Goal: Transaction & Acquisition: Purchase product/service

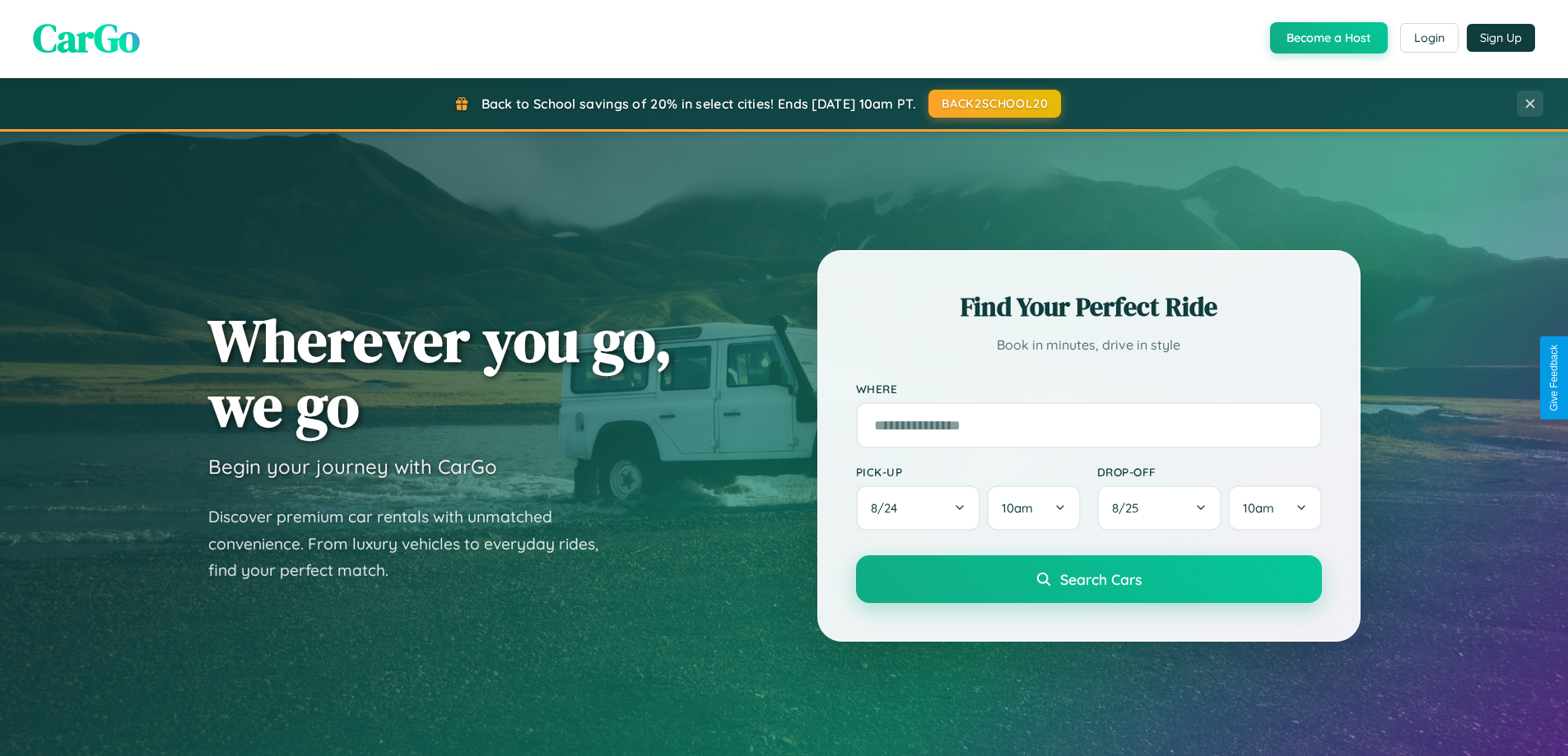
scroll to position [1132, 0]
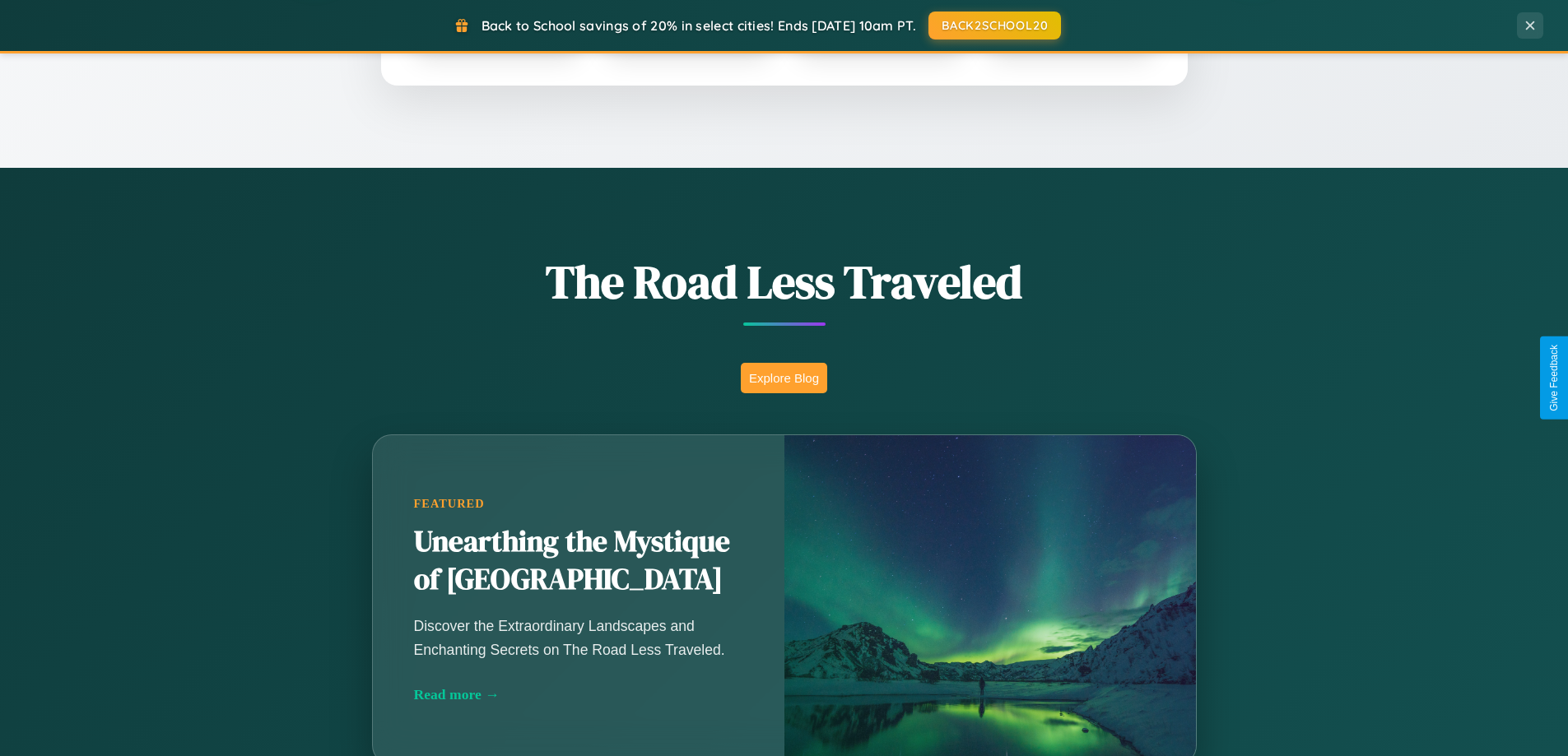
click at [784, 378] on button "Explore Blog" at bounding box center [783, 378] width 86 height 31
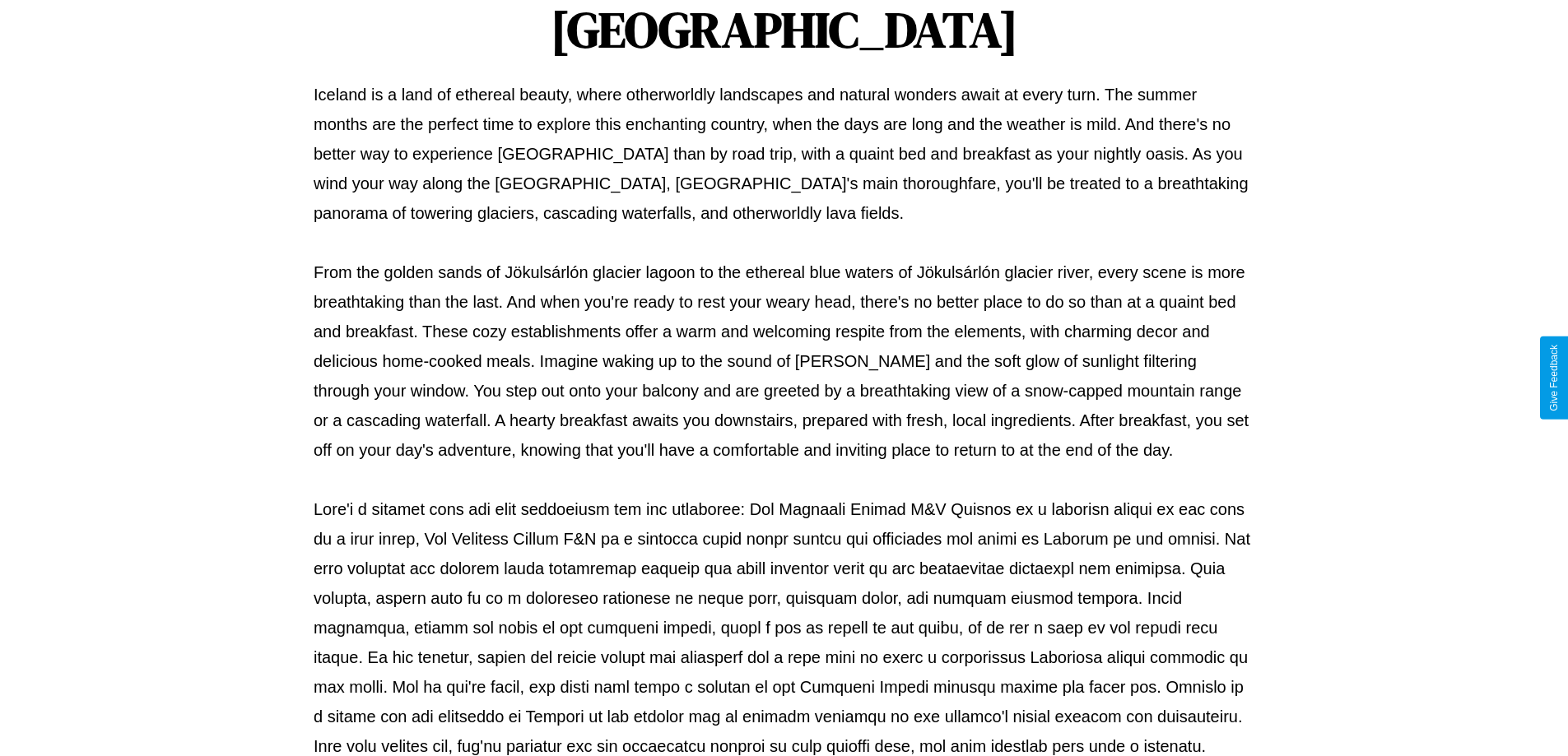
scroll to position [533, 0]
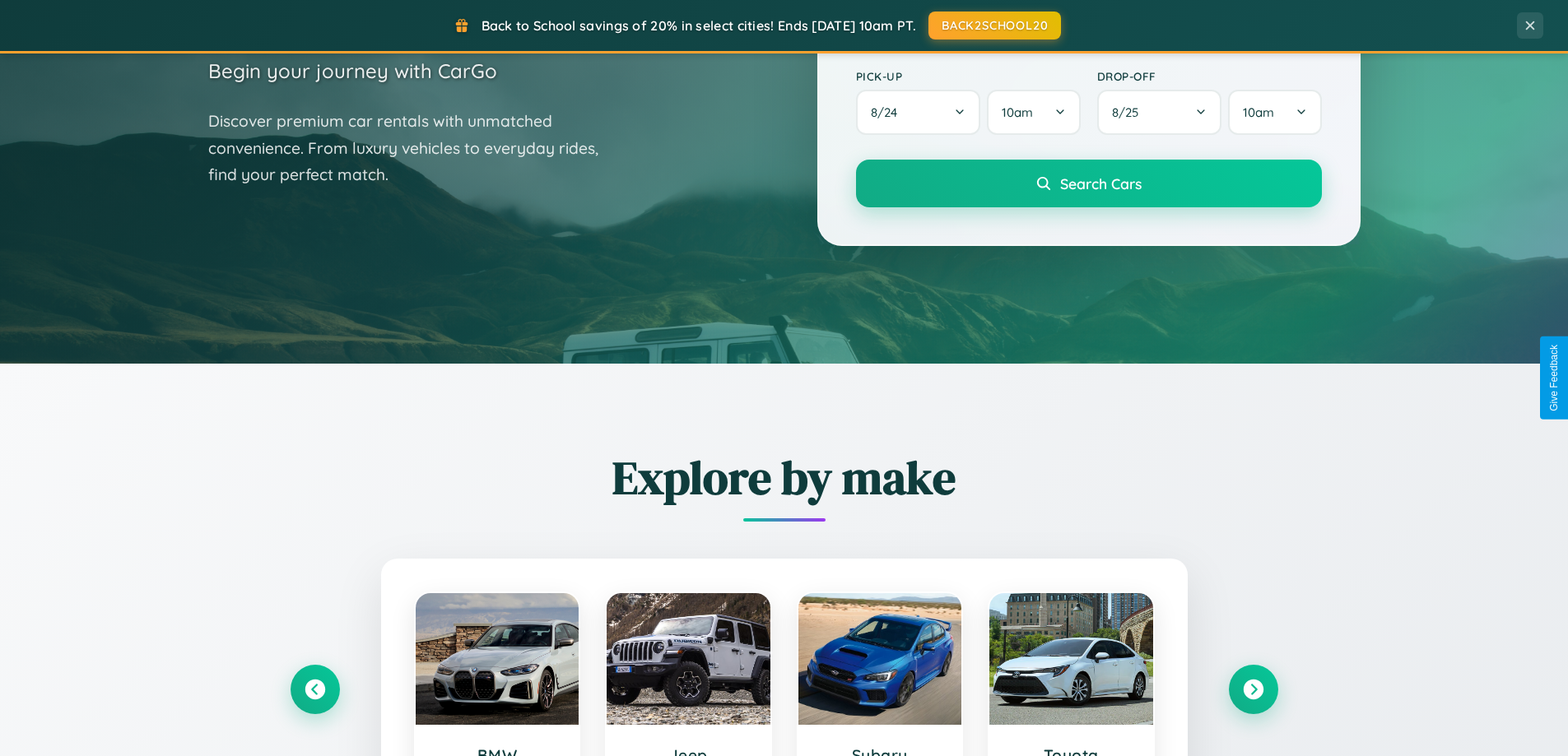
scroll to position [48, 0]
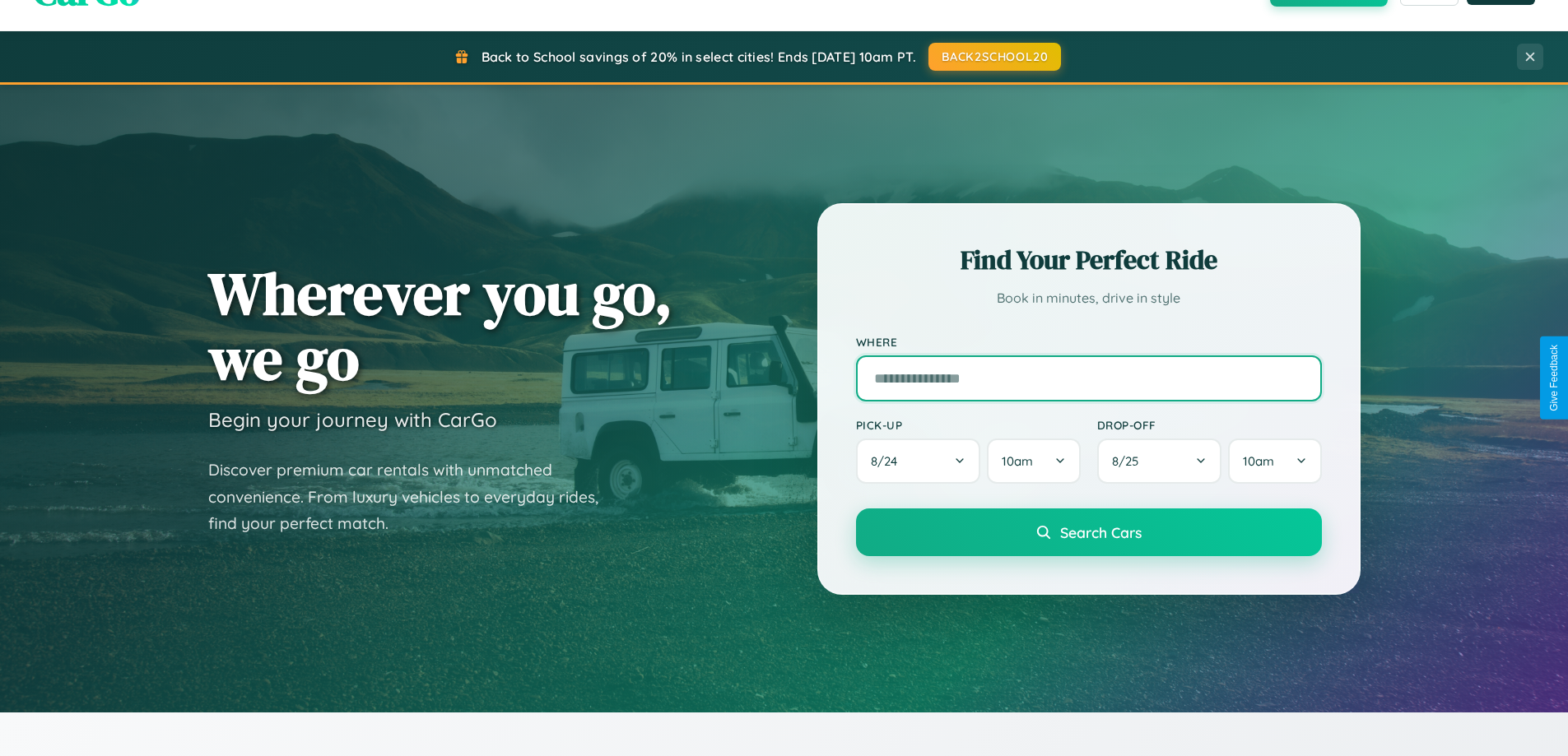
click at [1088, 378] on input "text" at bounding box center [1089, 379] width 466 height 46
type input "**********"
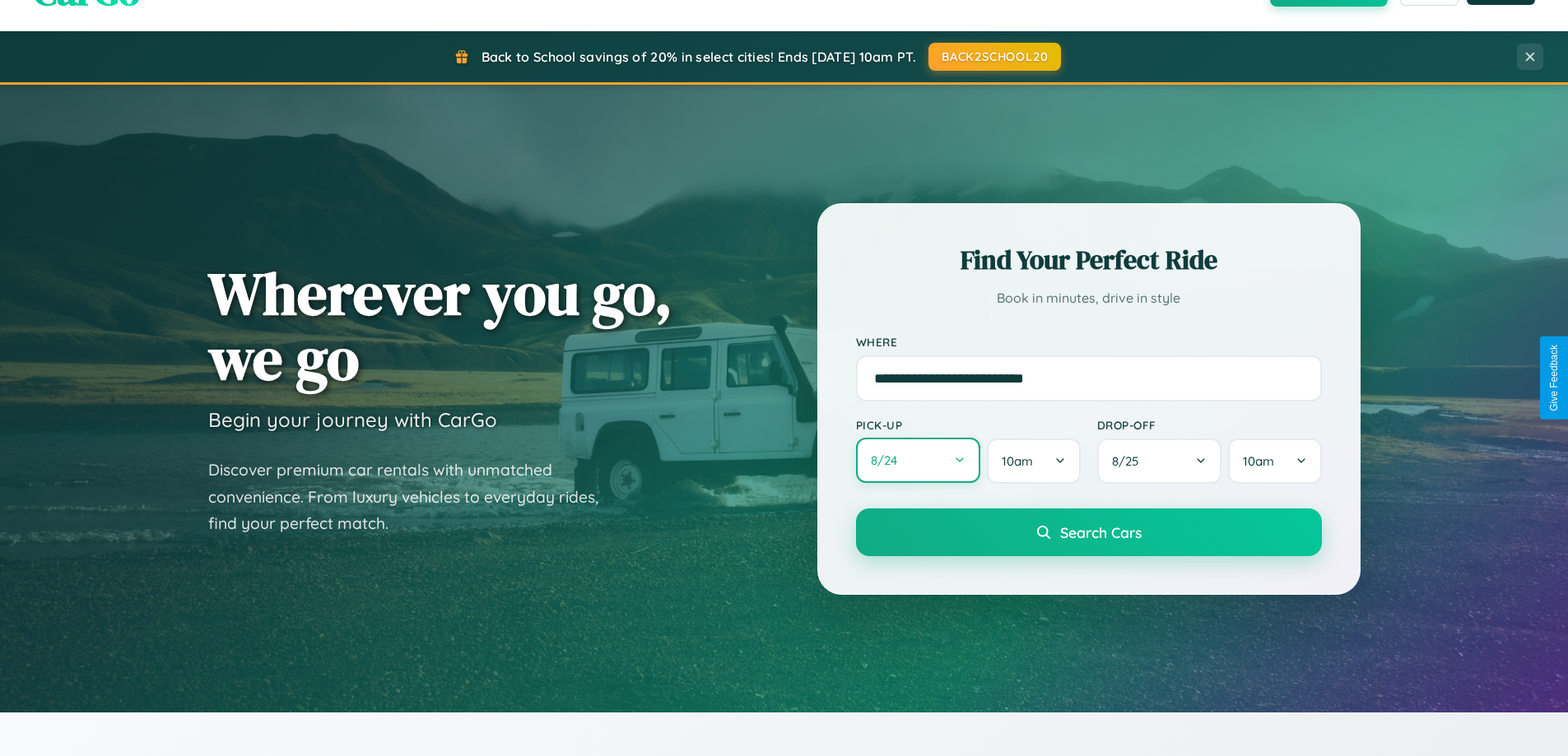
click at [917, 461] on button "8 / 24" at bounding box center [918, 460] width 125 height 45
select select "*"
select select "****"
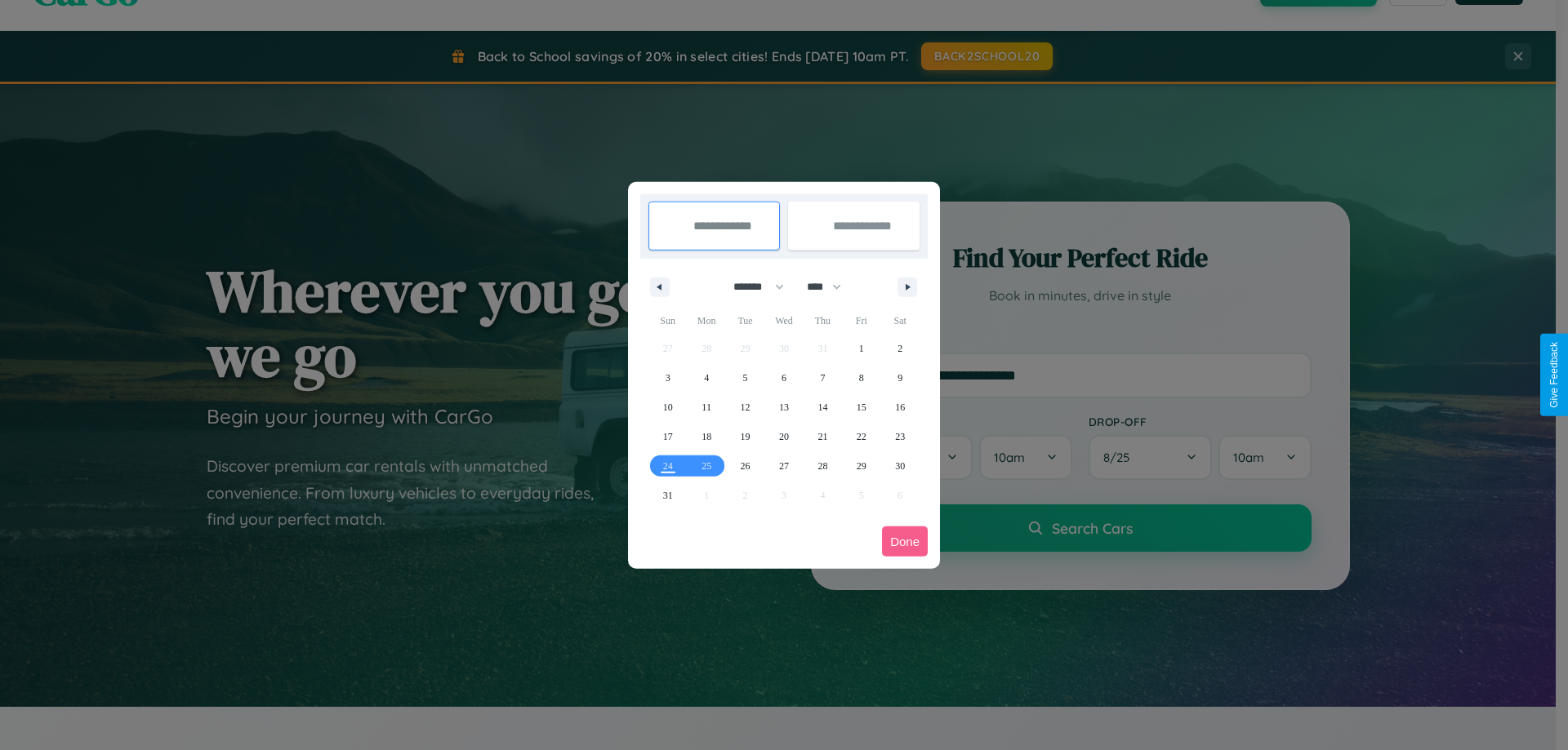
drag, startPoint x: 751, startPoint y: 287, endPoint x: 784, endPoint y: 327, distance: 51.9
click at [751, 287] on select "******* ******** ***** ***** *** **** **** ****** ********* ******* ******** **…" at bounding box center [755, 287] width 69 height 27
select select "*"
drag, startPoint x: 831, startPoint y: 287, endPoint x: 784, endPoint y: 327, distance: 61.7
click at [831, 287] on select "**** **** **** **** **** **** **** **** **** **** **** **** **** **** **** ****…" at bounding box center [823, 287] width 49 height 27
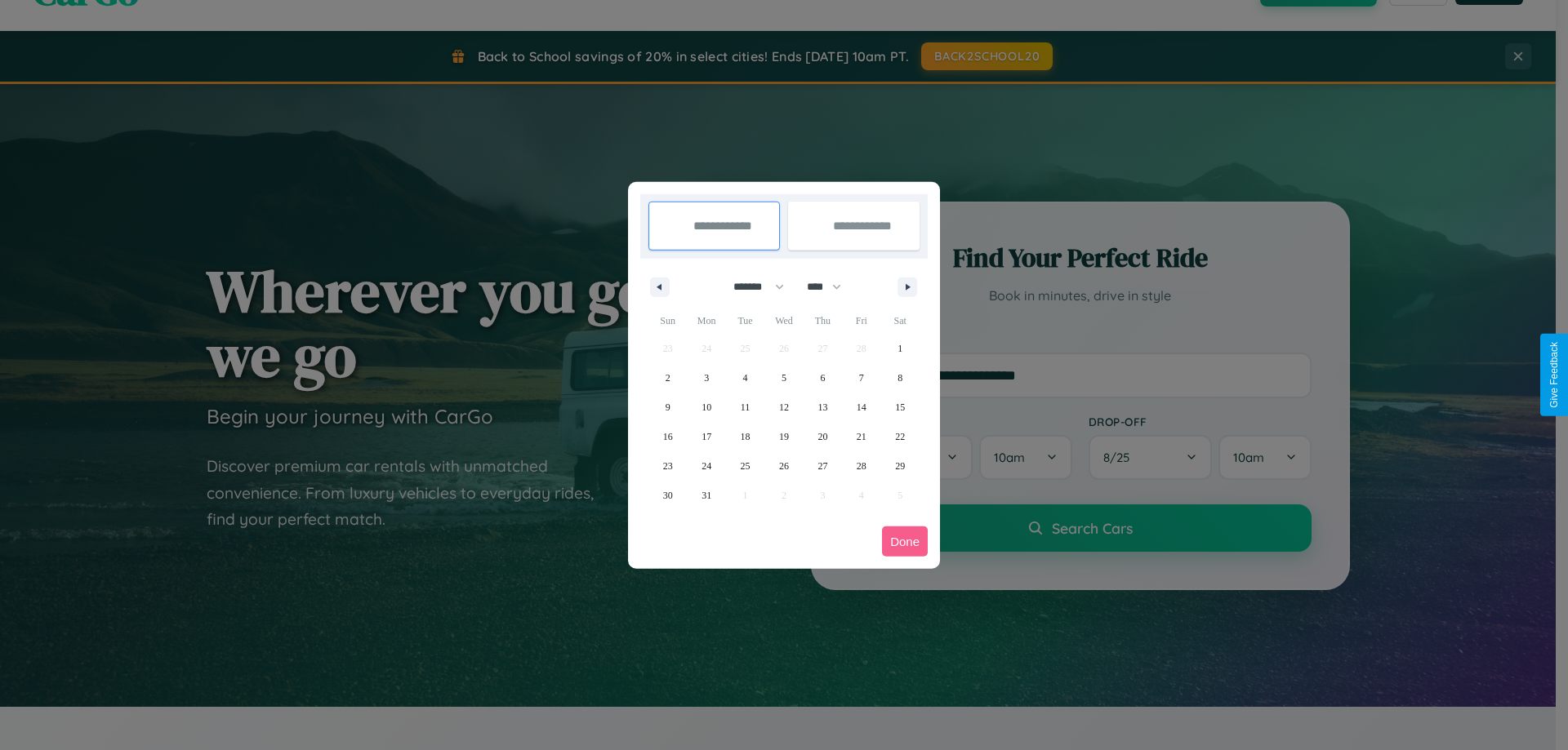
select select "****"
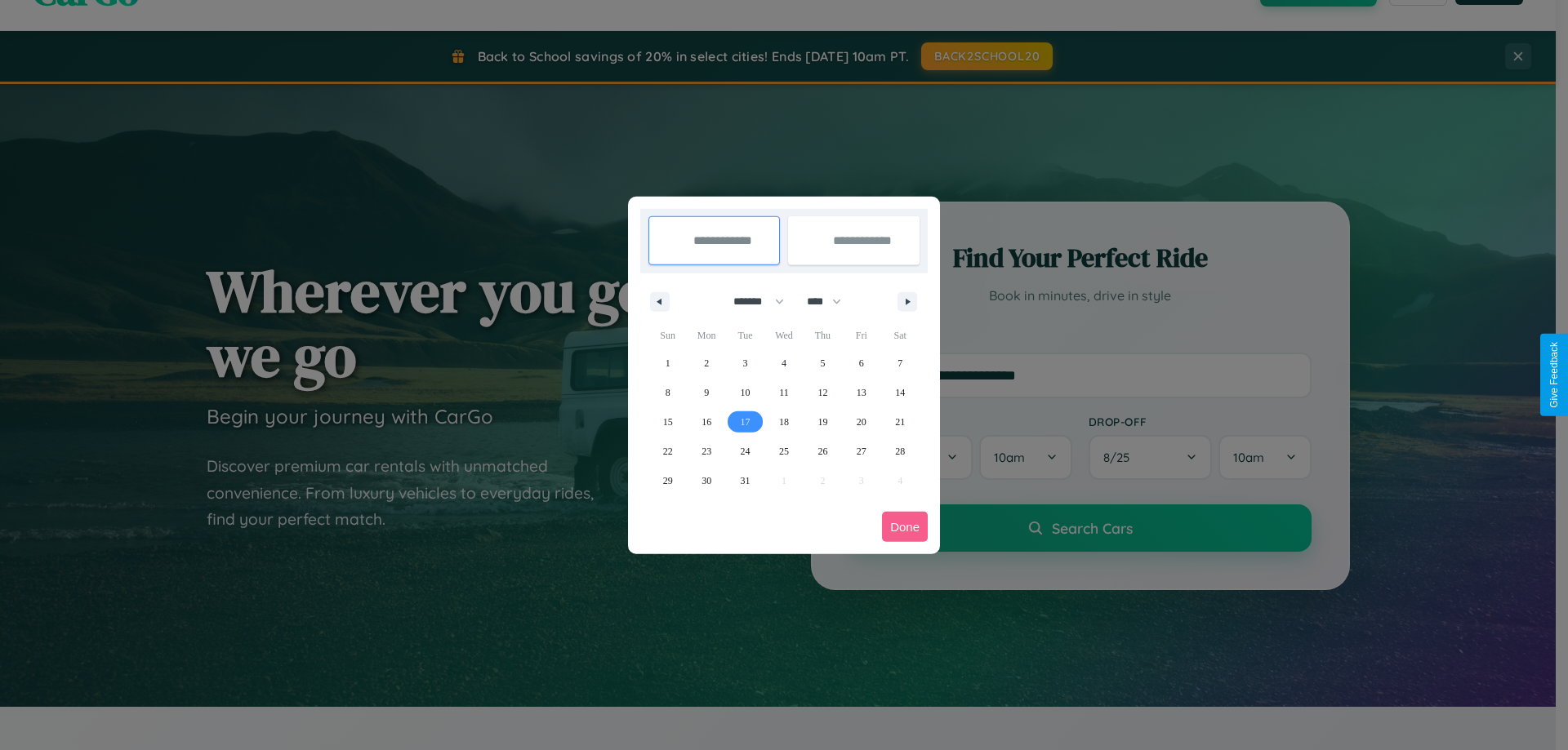
click at [745, 421] on span "17" at bounding box center [746, 422] width 10 height 29
type input "**********"
click at [861, 450] on span "27" at bounding box center [862, 451] width 10 height 29
type input "**********"
click at [905, 527] on button "Done" at bounding box center [905, 527] width 46 height 30
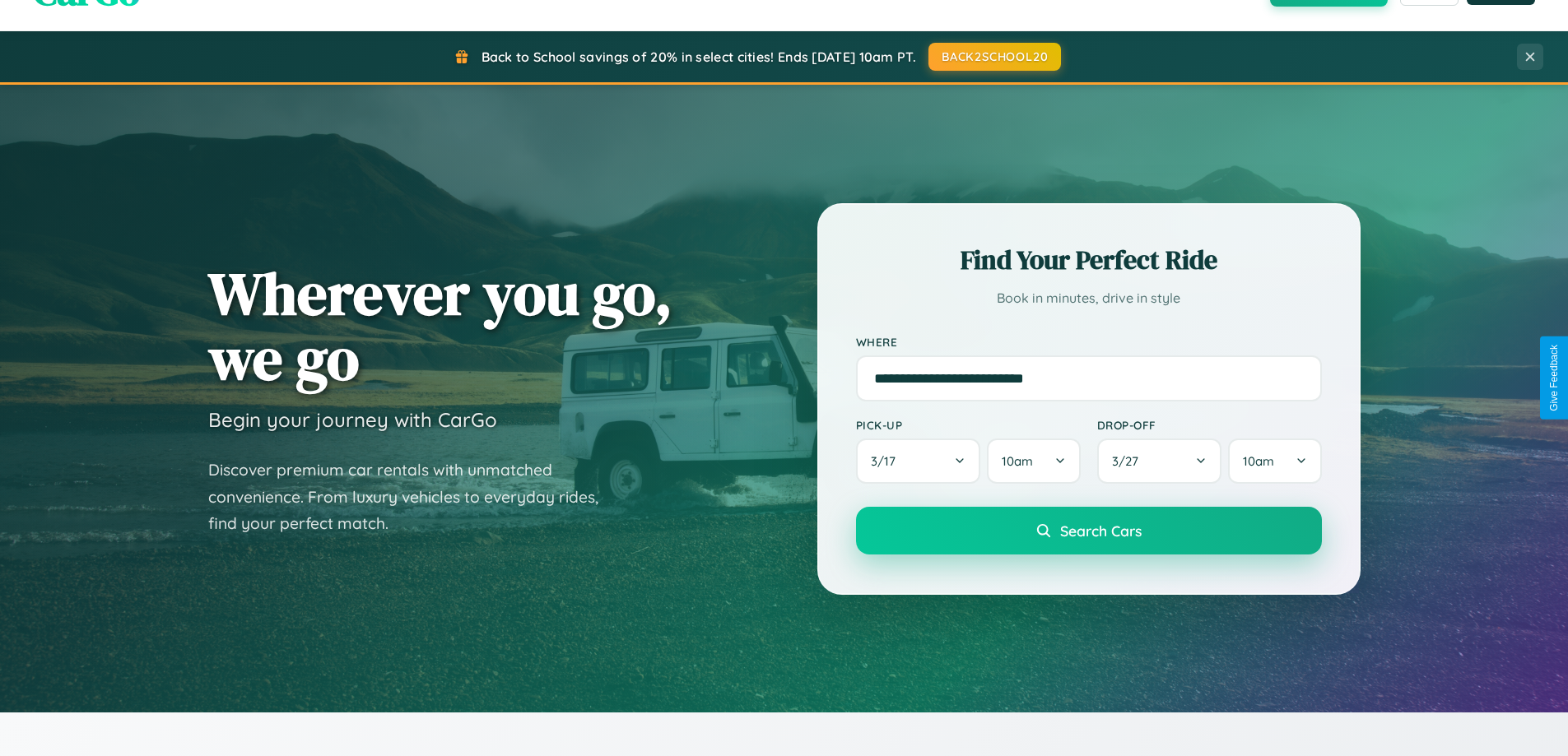
click at [1088, 531] on span "Search Cars" at bounding box center [1101, 531] width 82 height 19
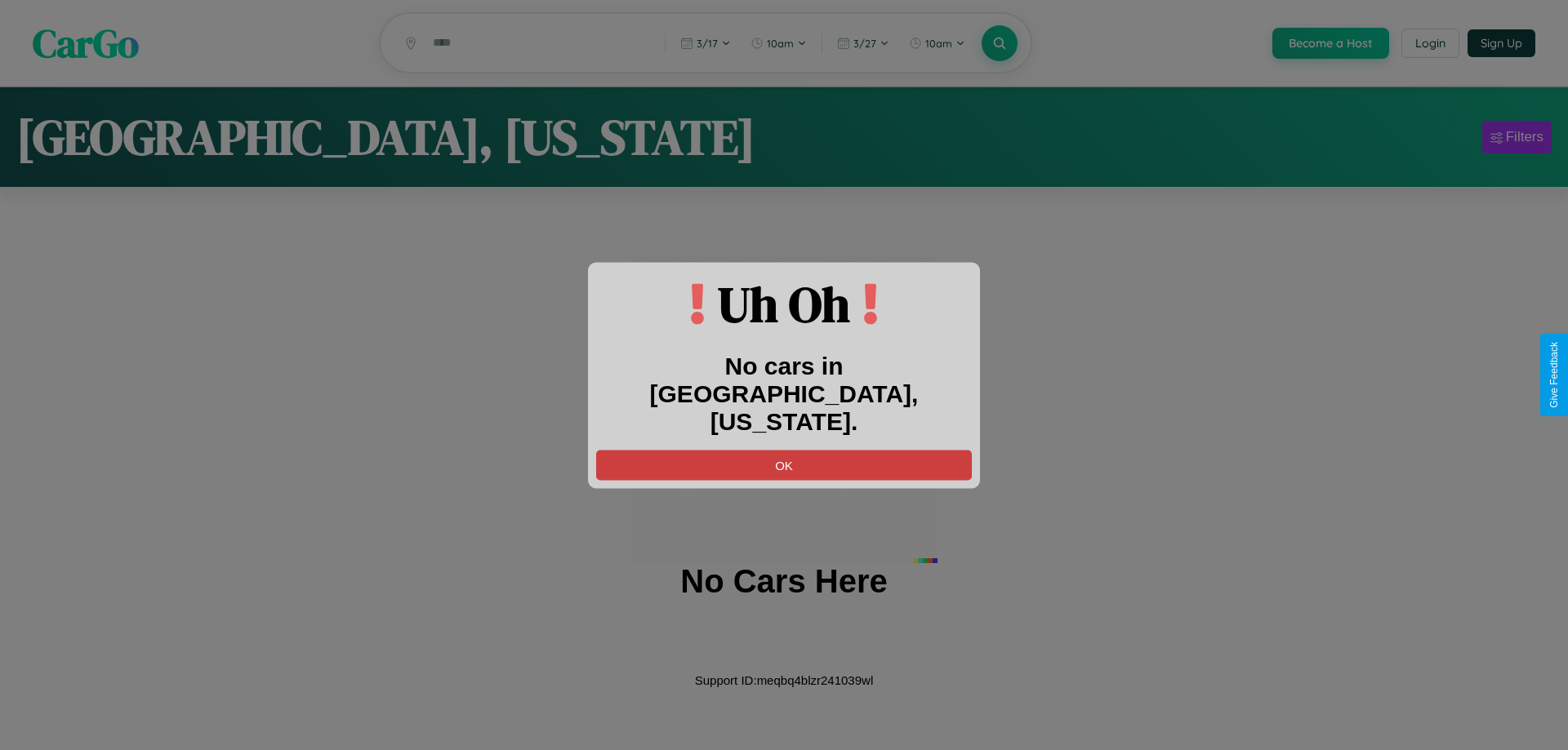
click at [784, 450] on button "OK" at bounding box center [784, 464] width 376 height 30
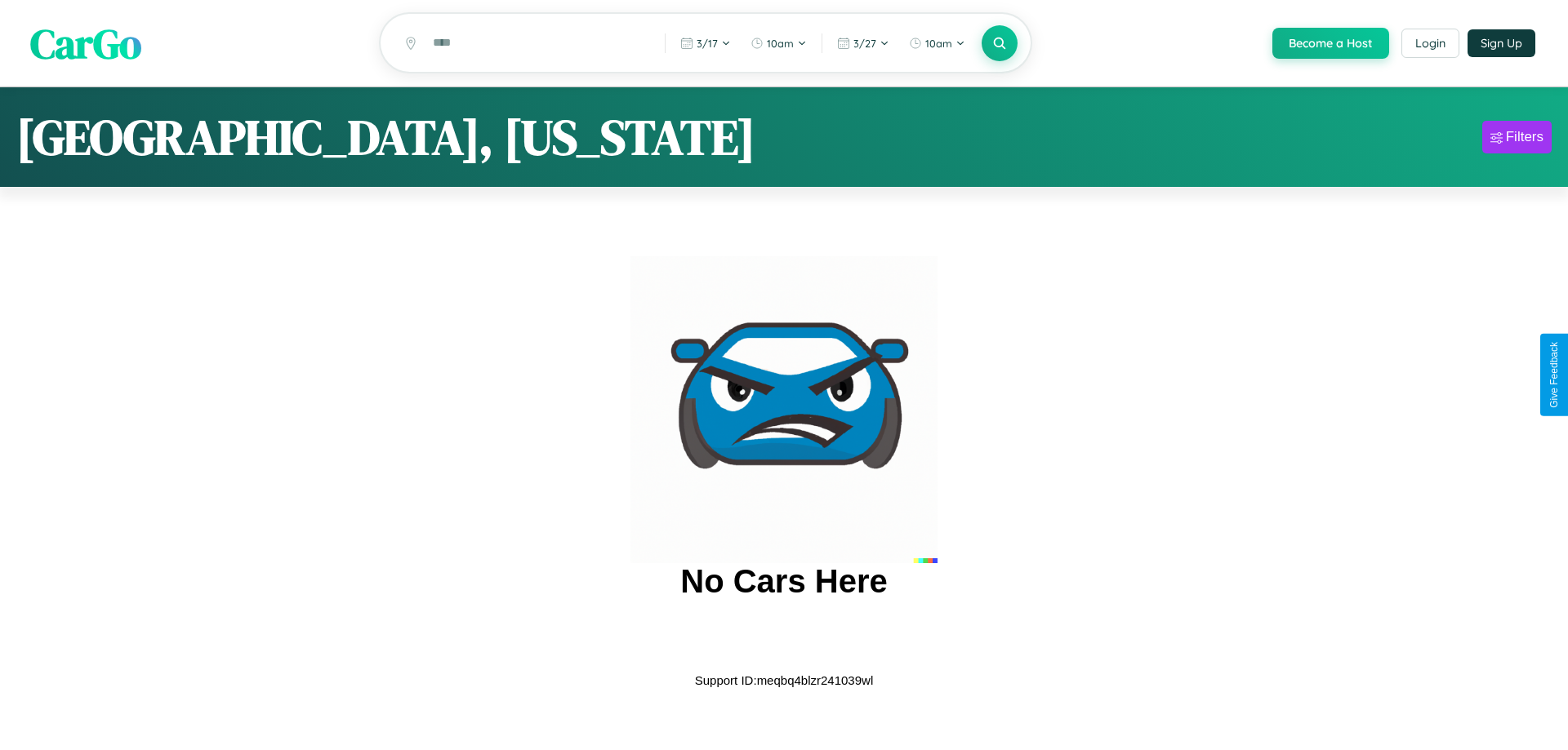
click at [86, 44] on span "CarGo" at bounding box center [86, 42] width 111 height 56
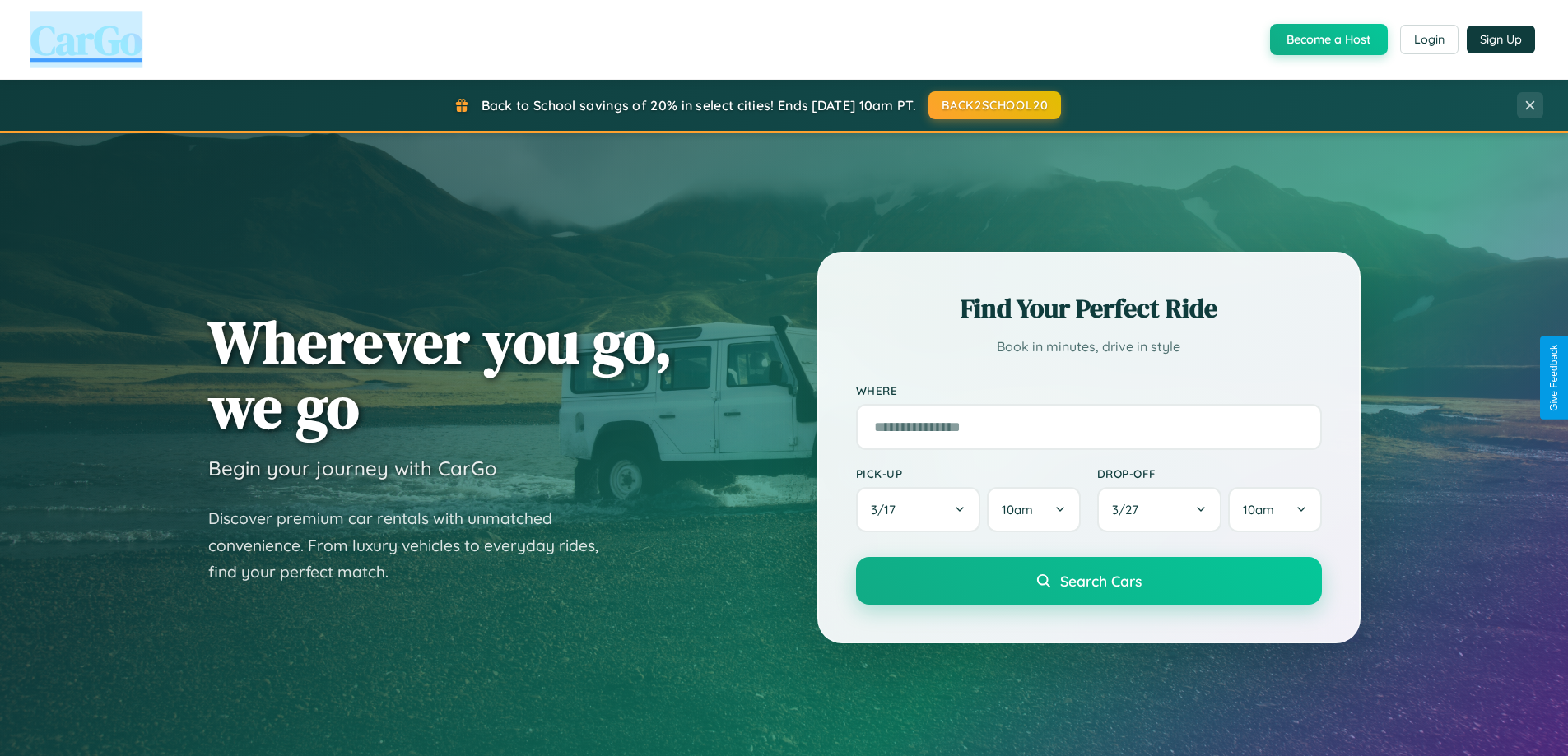
scroll to position [2644, 0]
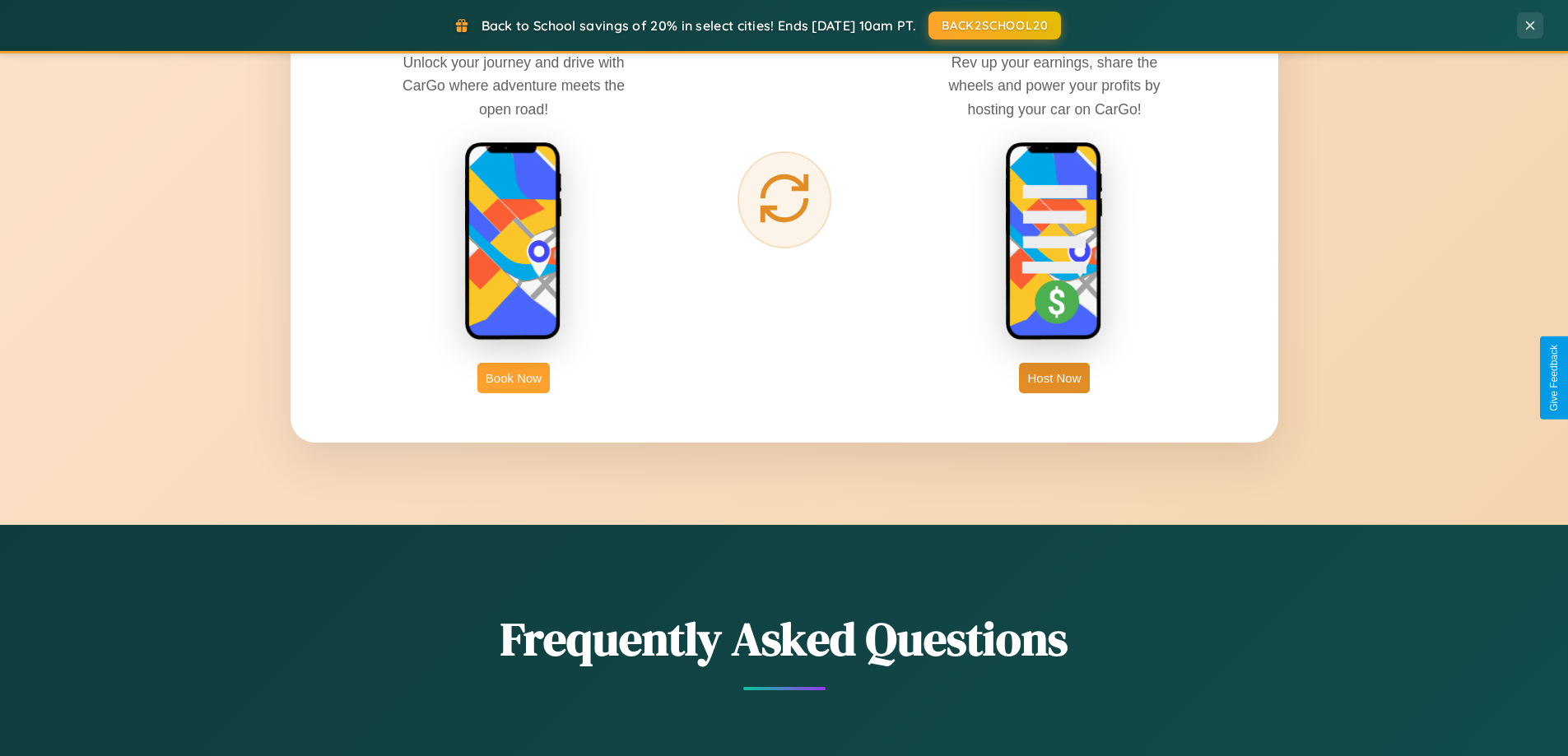
click at [513, 378] on button "Book Now" at bounding box center [513, 378] width 72 height 31
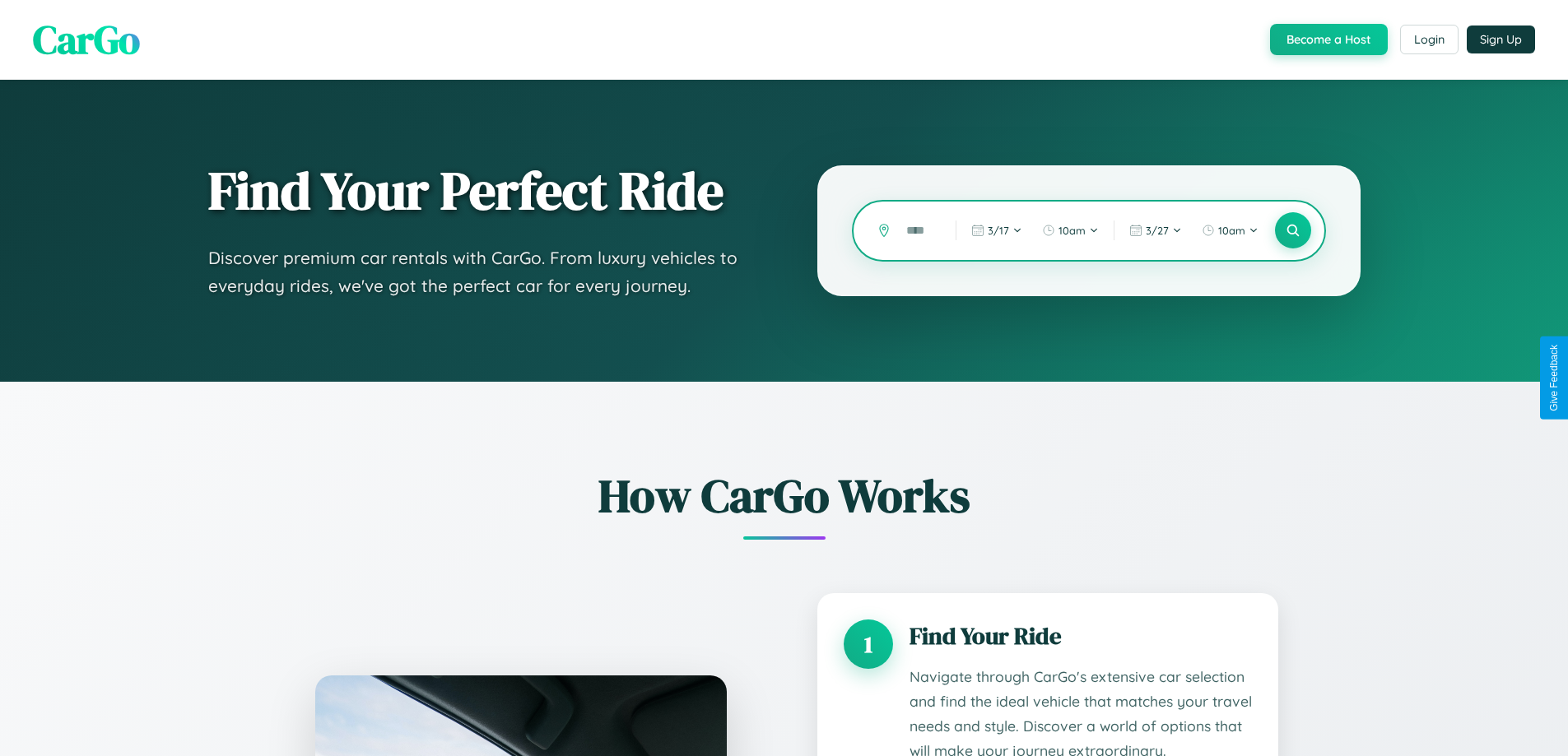
click at [919, 231] on input "text" at bounding box center [918, 231] width 41 height 29
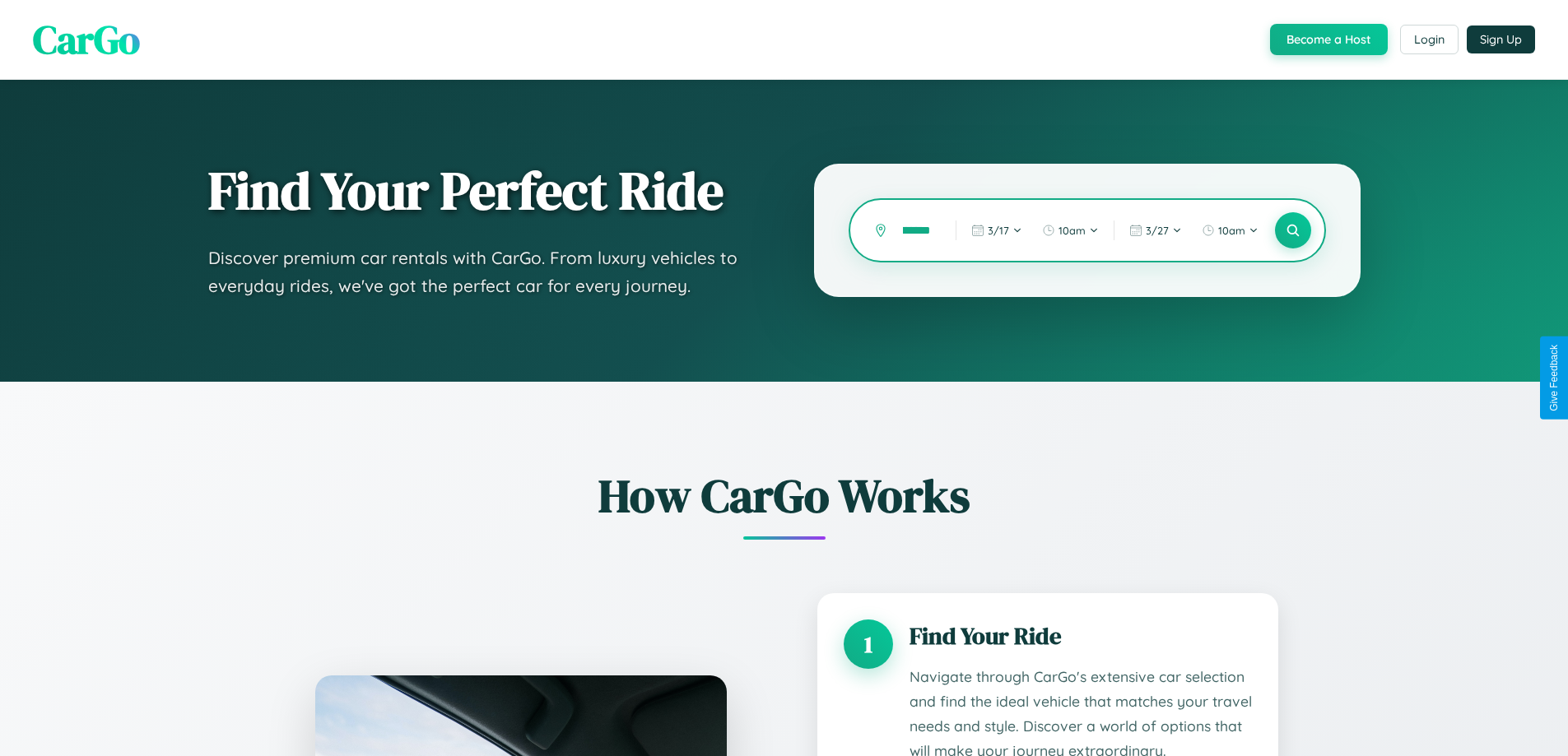
scroll to position [0, 21]
type input "********"
click at [1292, 231] on icon at bounding box center [1292, 231] width 16 height 16
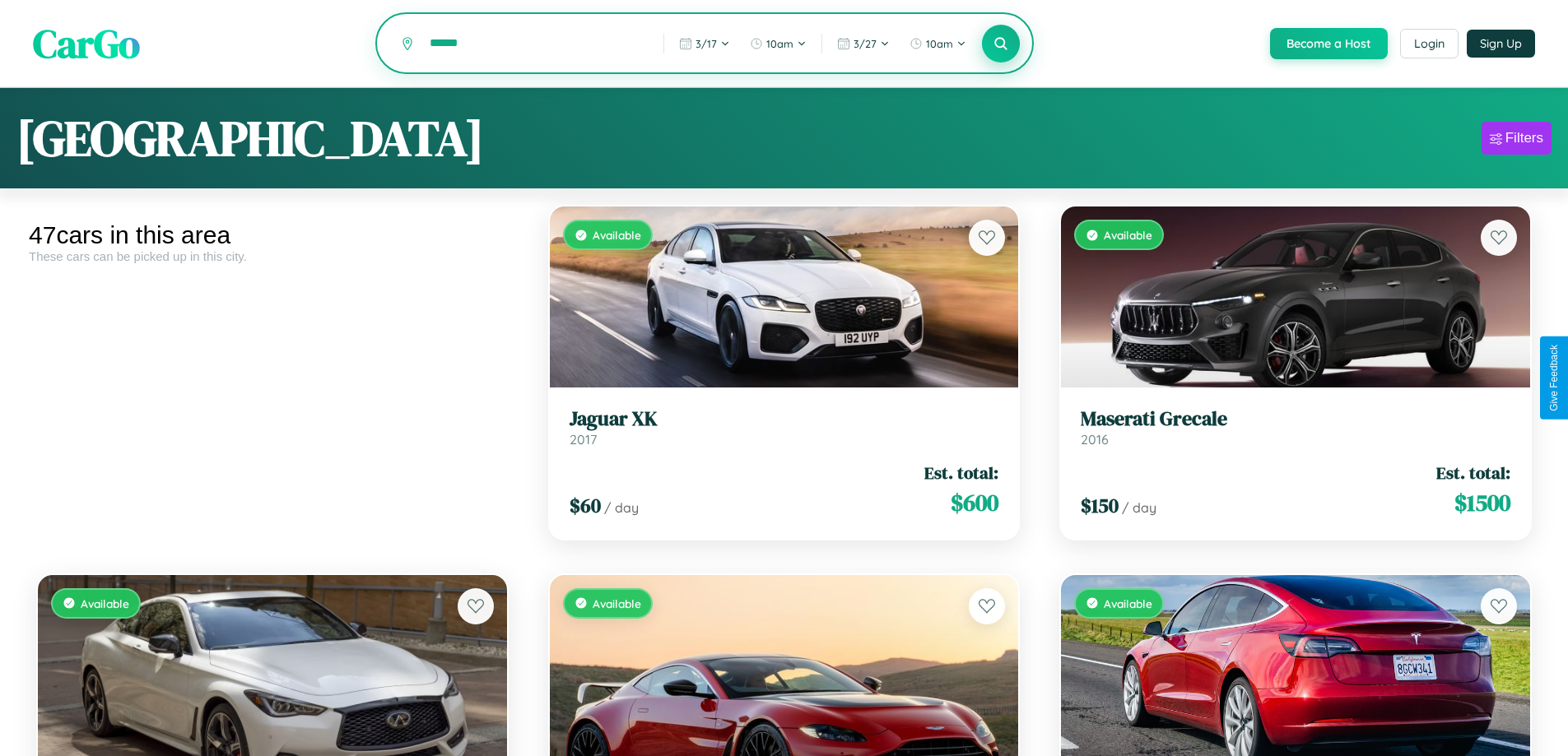
type input "******"
click at [1000, 44] on icon at bounding box center [1001, 43] width 16 height 16
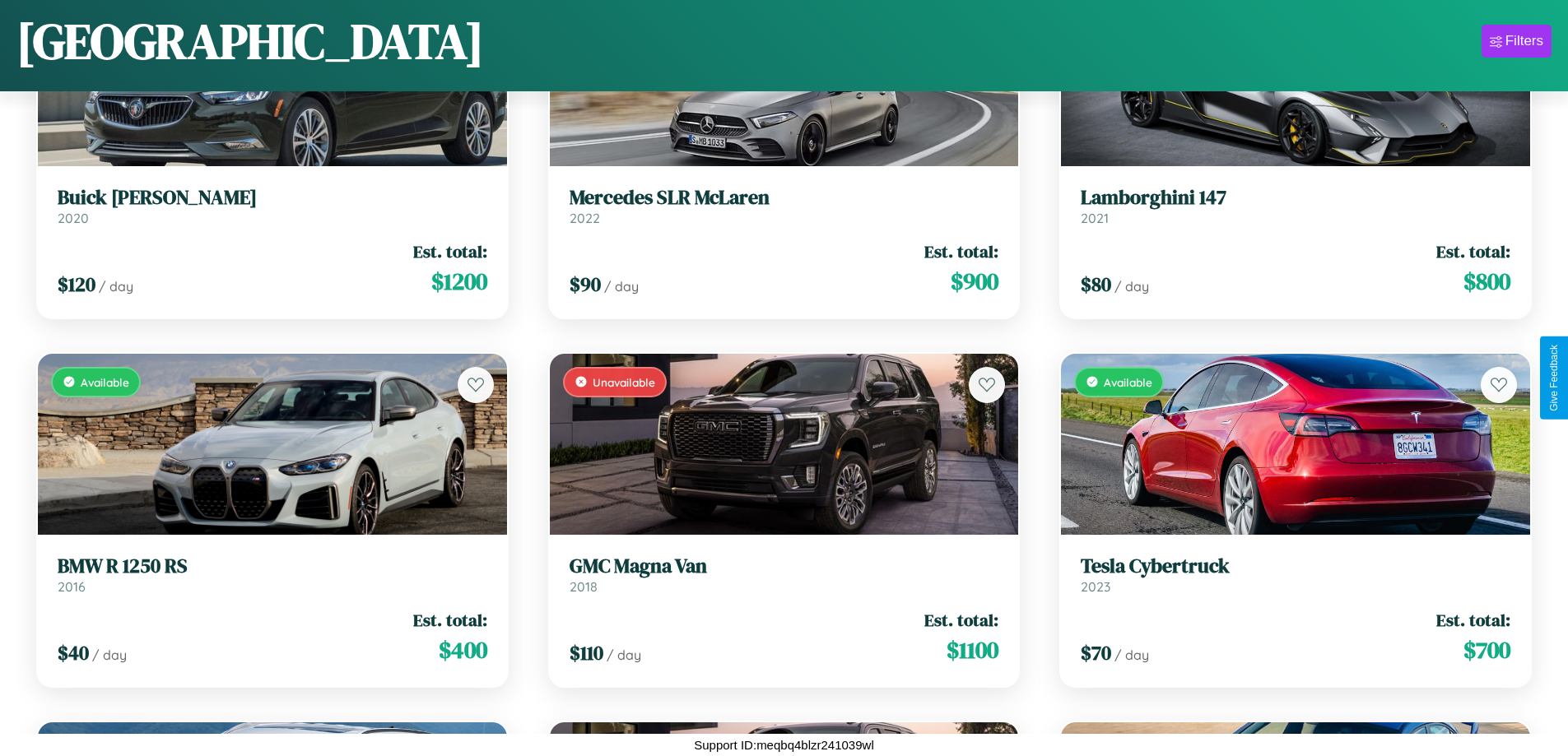
scroll to position [4285, 0]
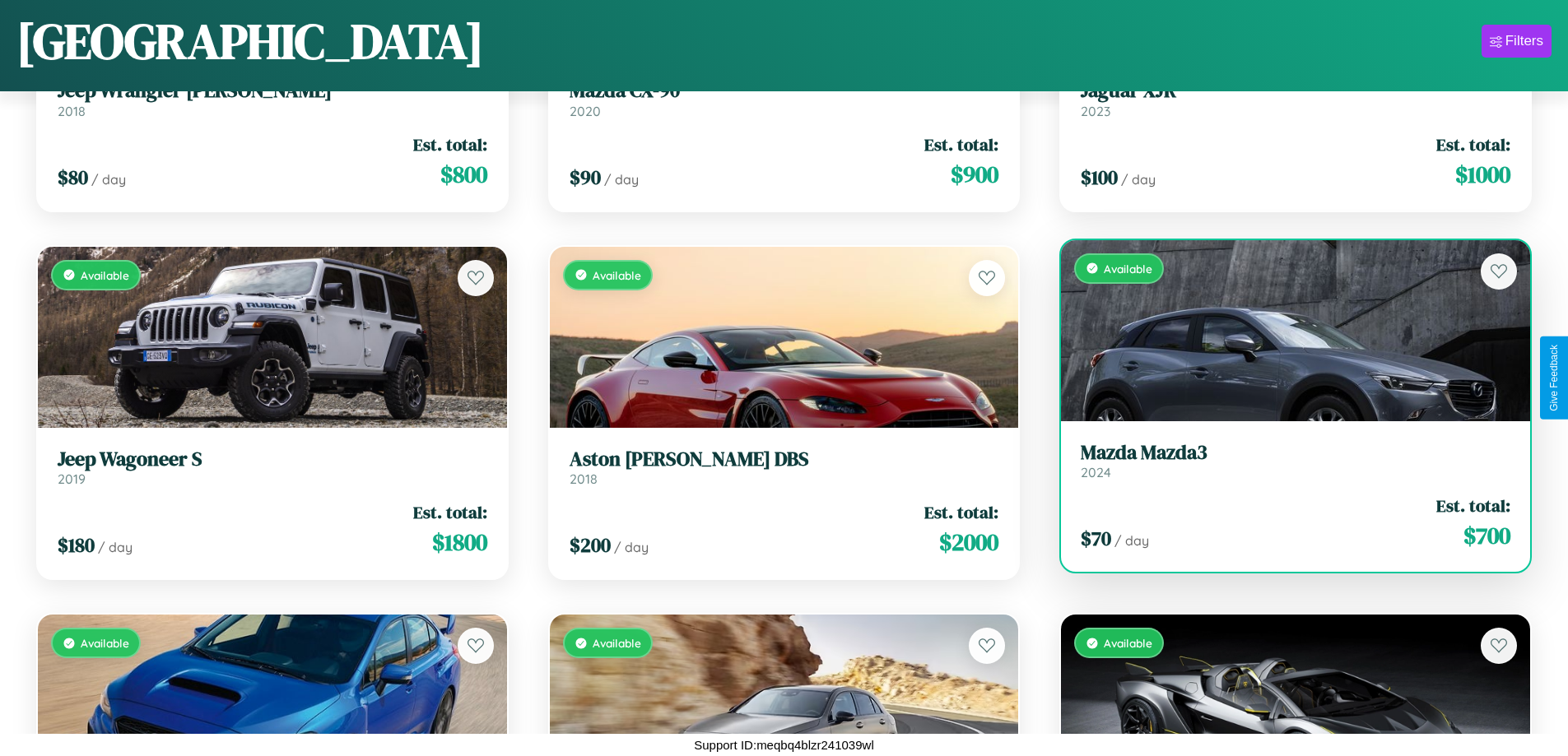
click at [1284, 465] on link "Mazda Mazda3 2024" at bounding box center [1296, 461] width 430 height 41
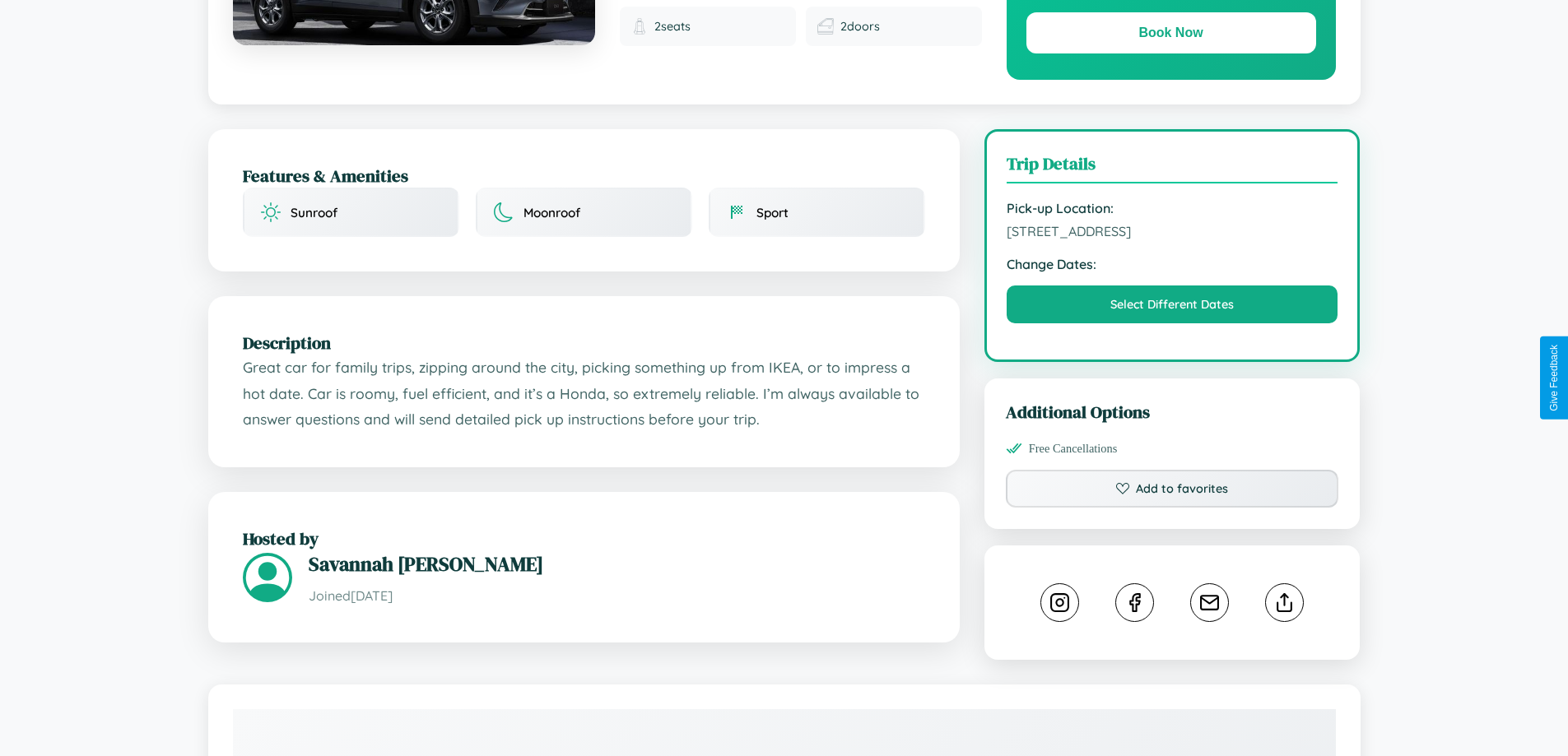
scroll to position [541, 0]
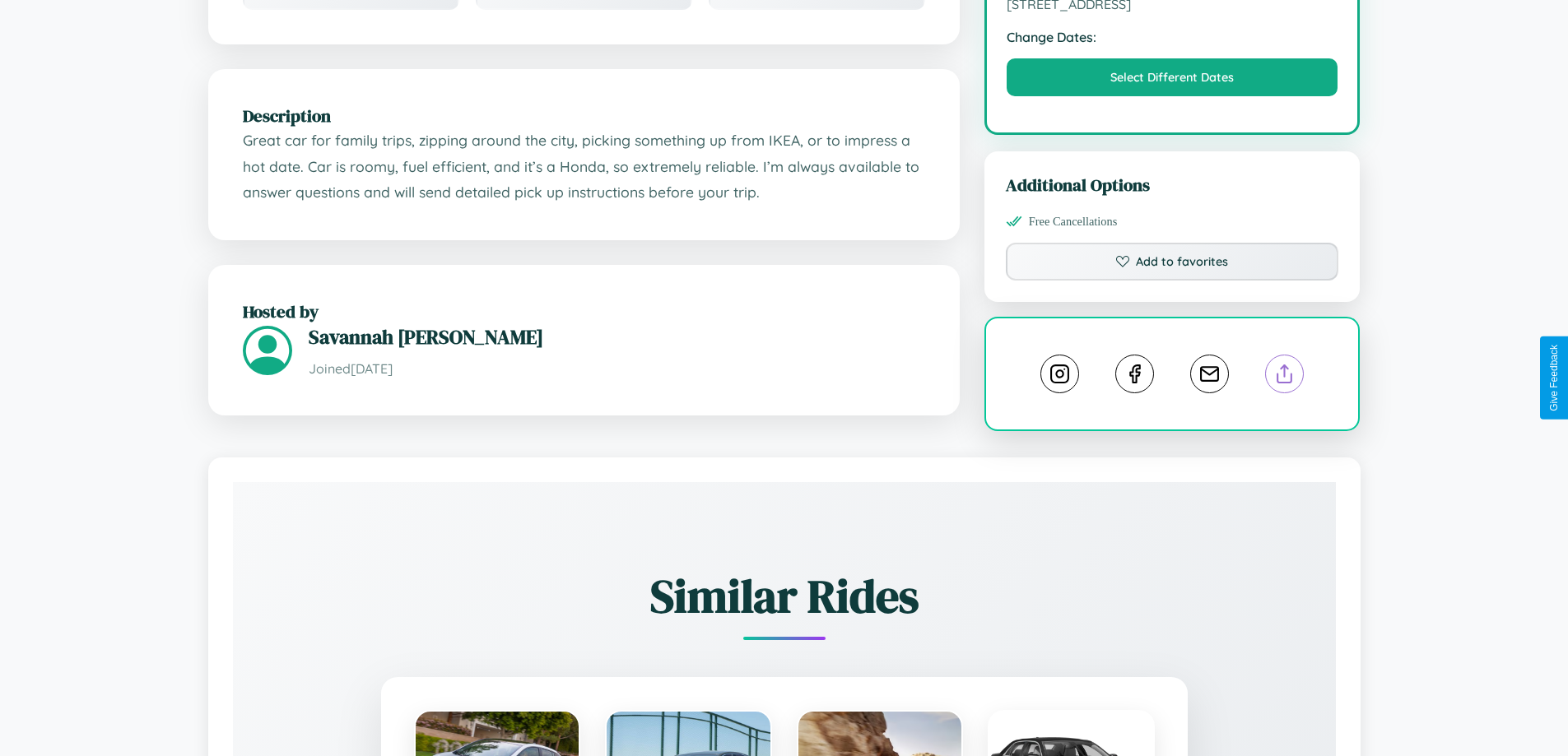
click at [1284, 377] on line at bounding box center [1284, 371] width 0 height 11
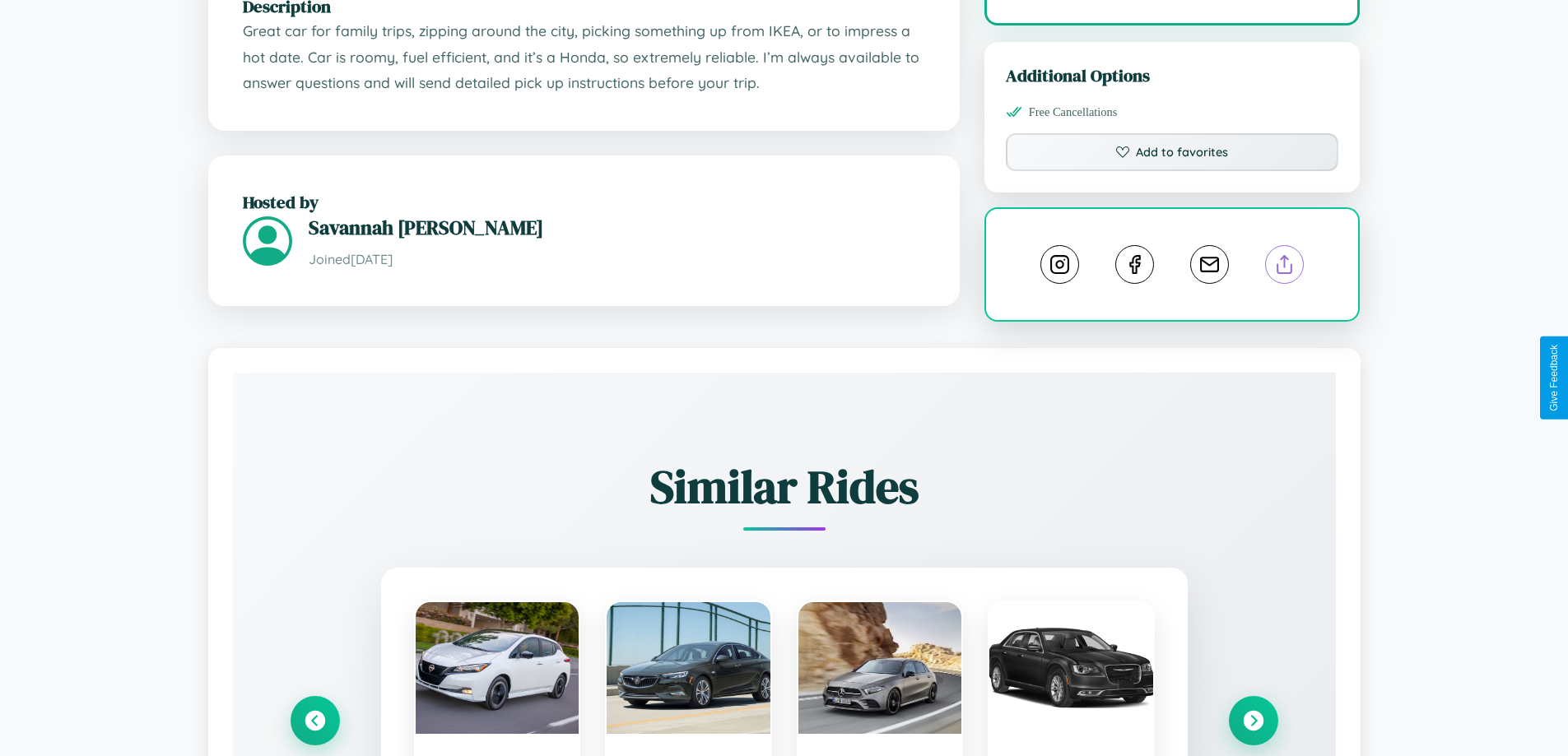
scroll to position [916, 0]
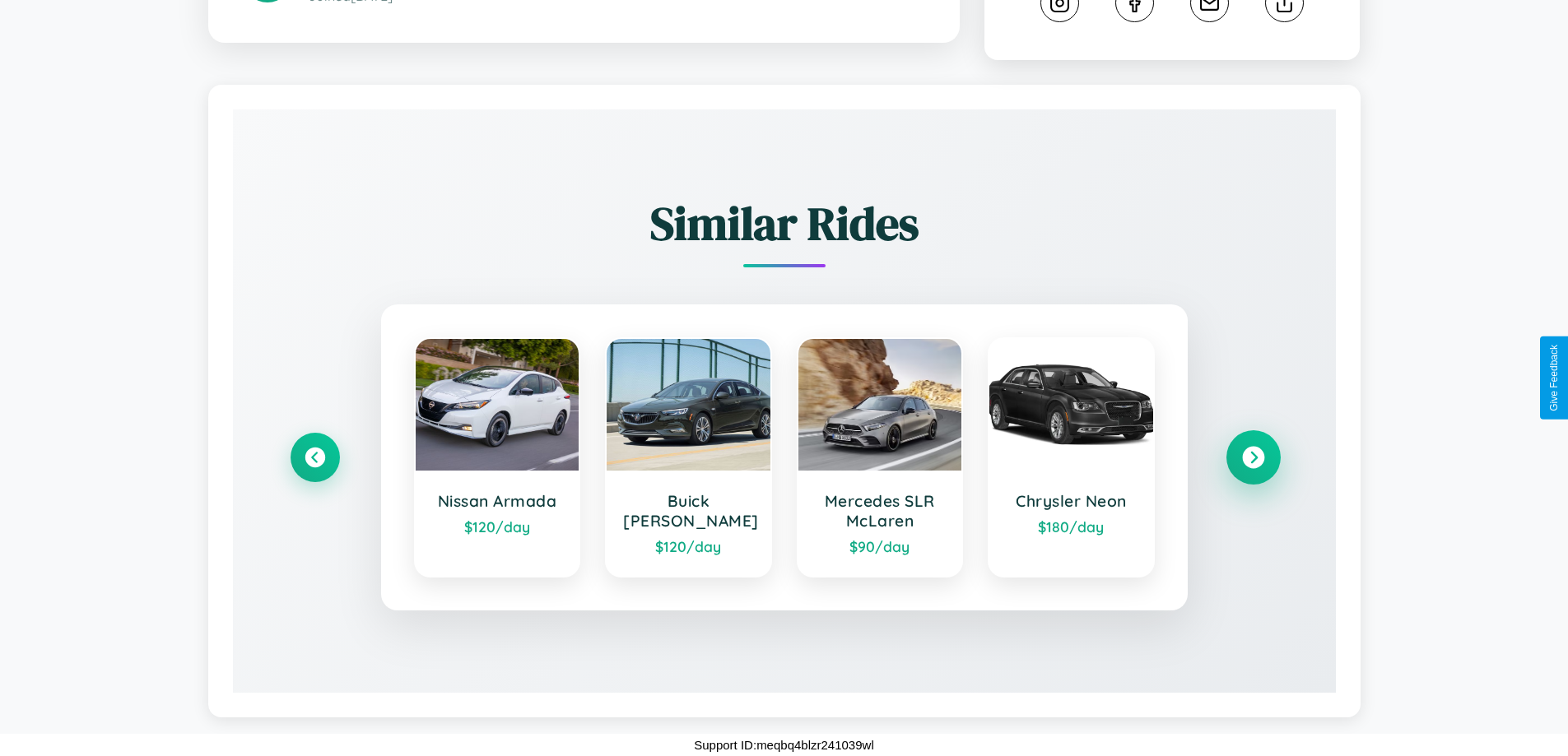
click at [1253, 458] on icon at bounding box center [1253, 458] width 22 height 22
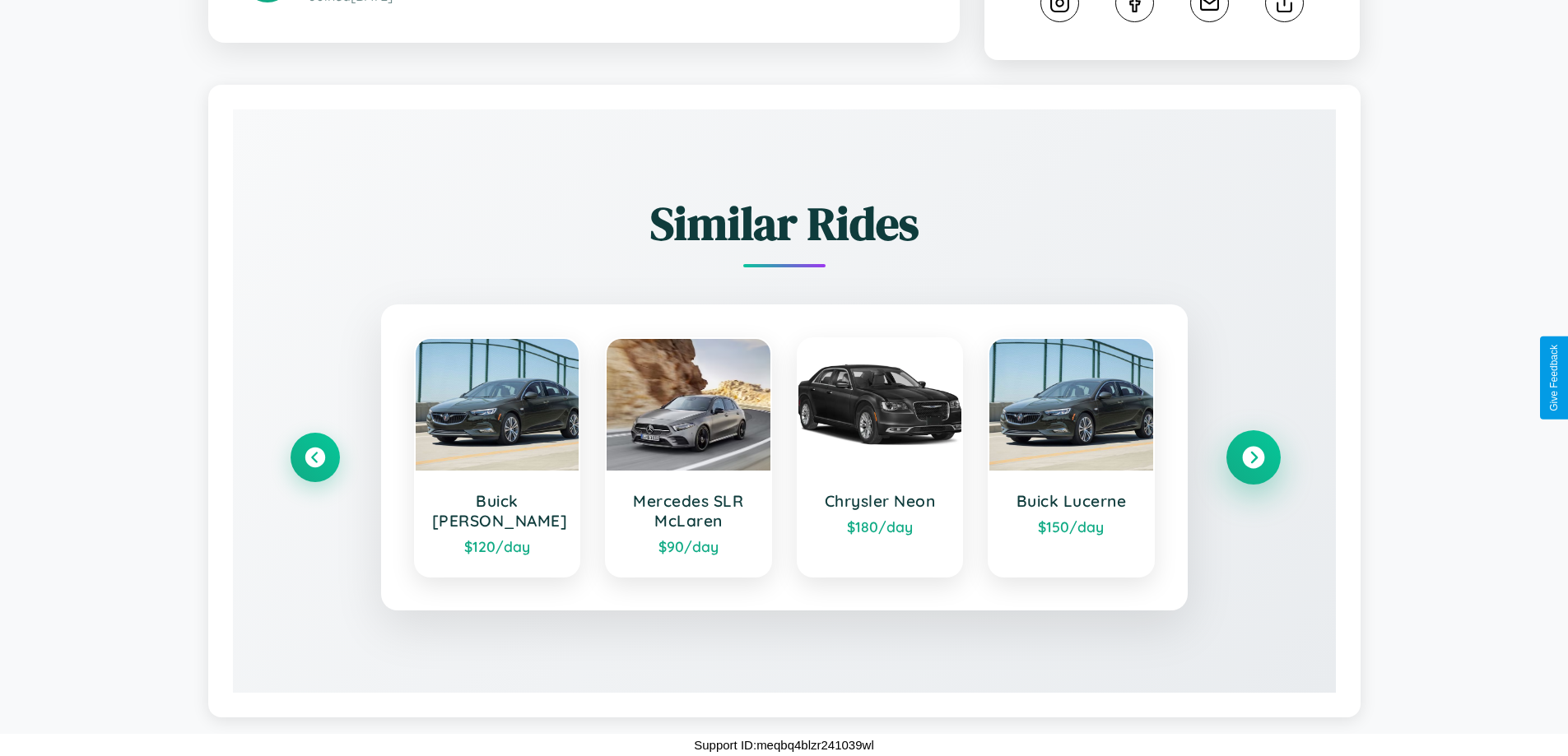
click at [1253, 458] on icon at bounding box center [1253, 458] width 22 height 22
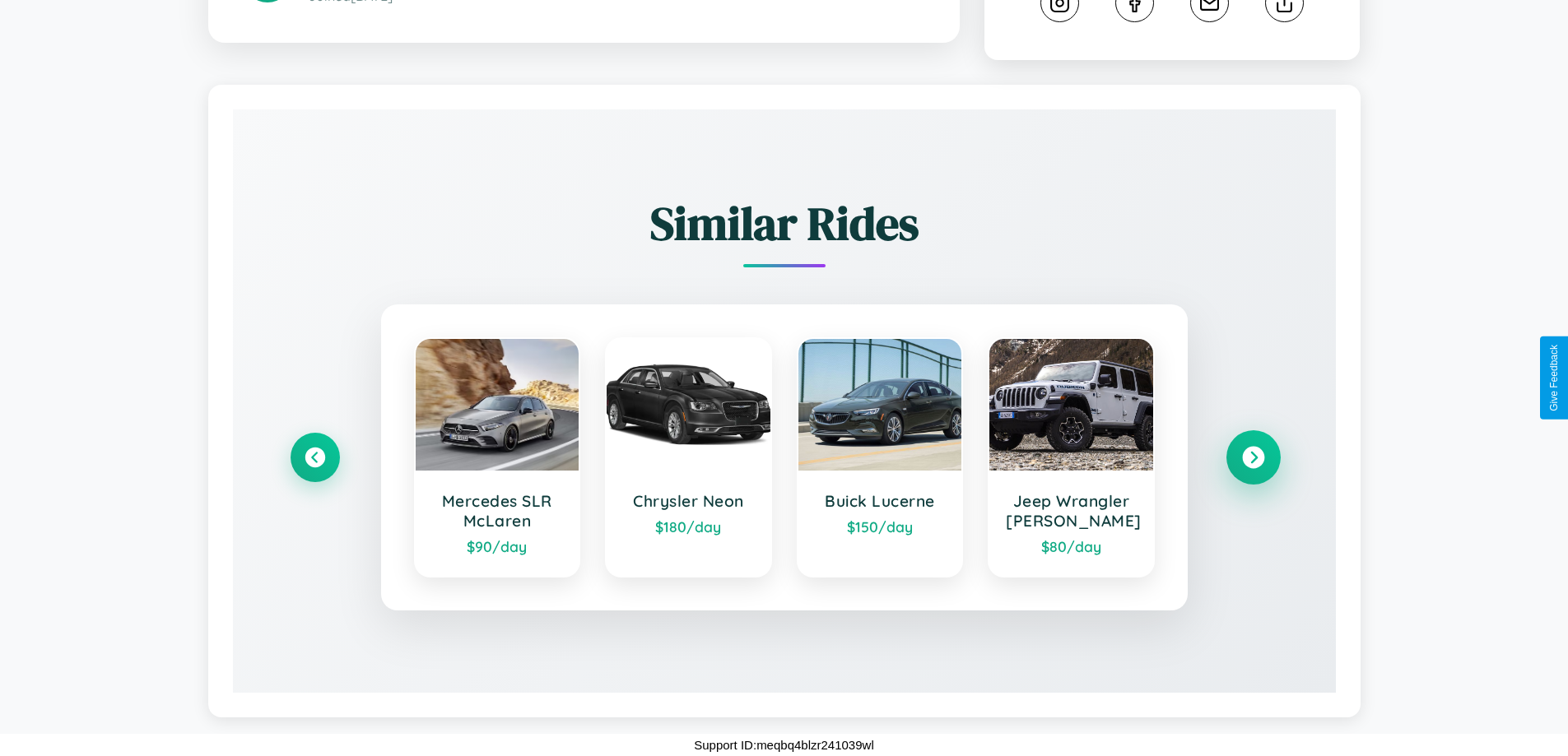
click at [1253, 458] on icon at bounding box center [1253, 458] width 22 height 22
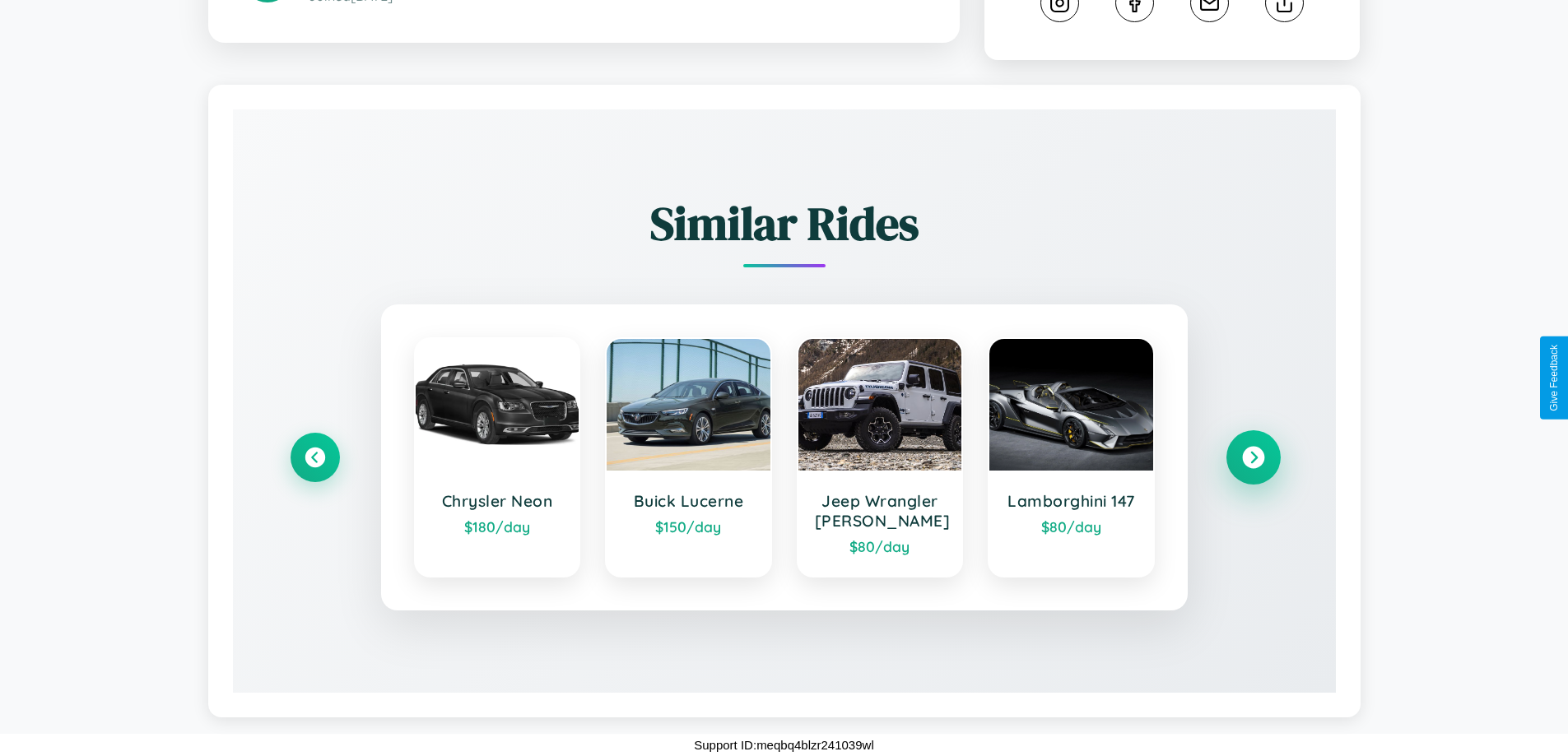
click at [1253, 458] on icon at bounding box center [1253, 458] width 22 height 22
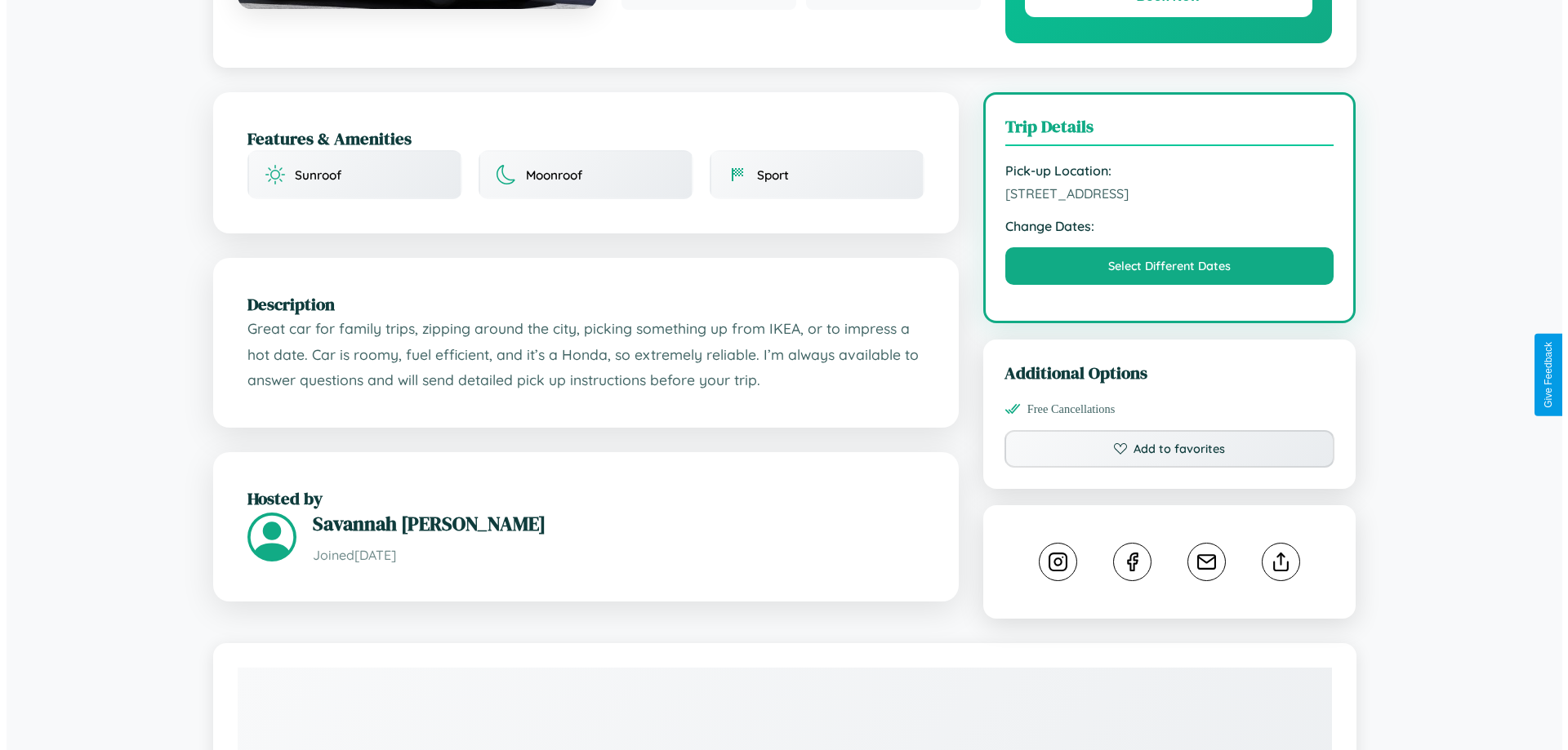
scroll to position [0, 0]
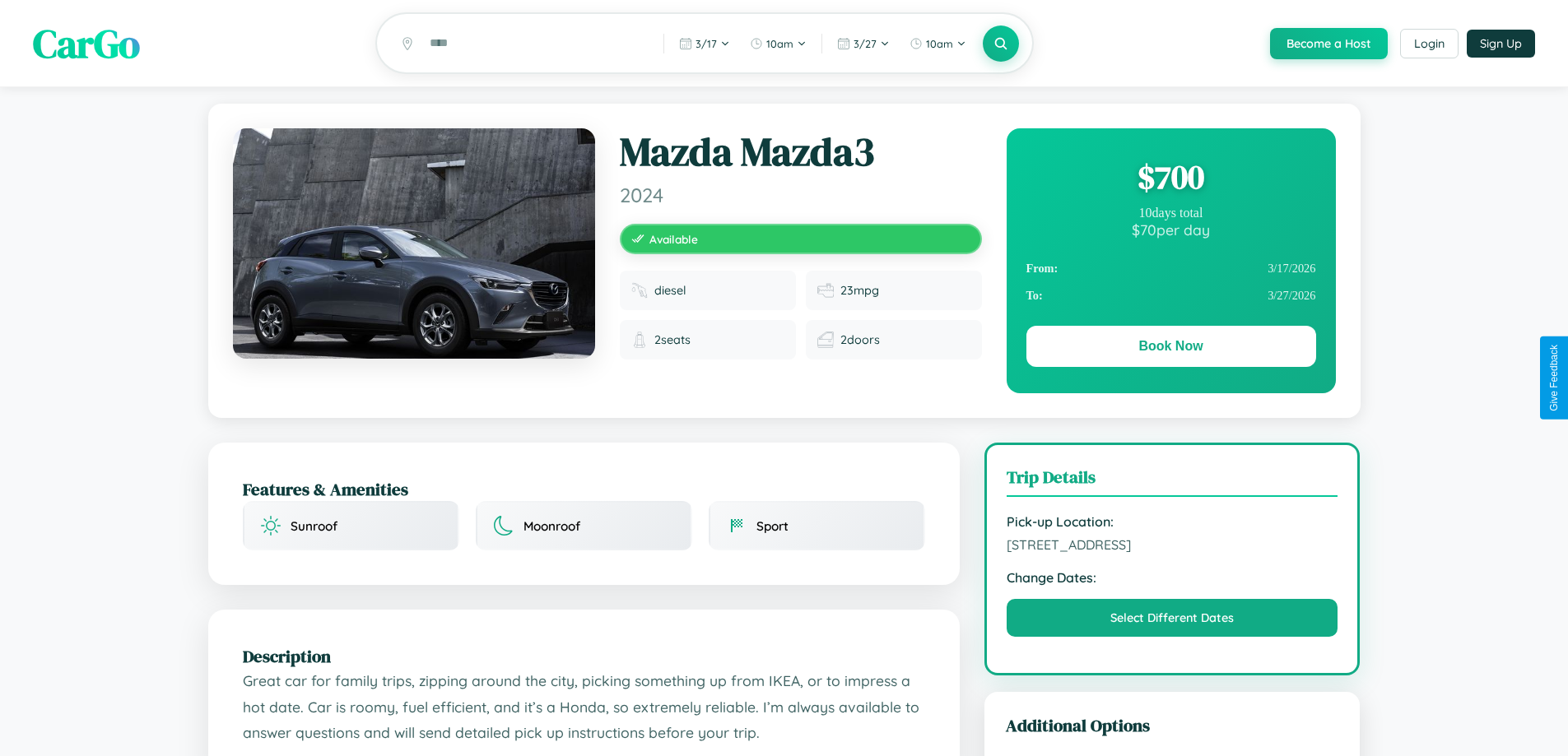
click at [1170, 180] on div "$ 700" at bounding box center [1171, 177] width 290 height 44
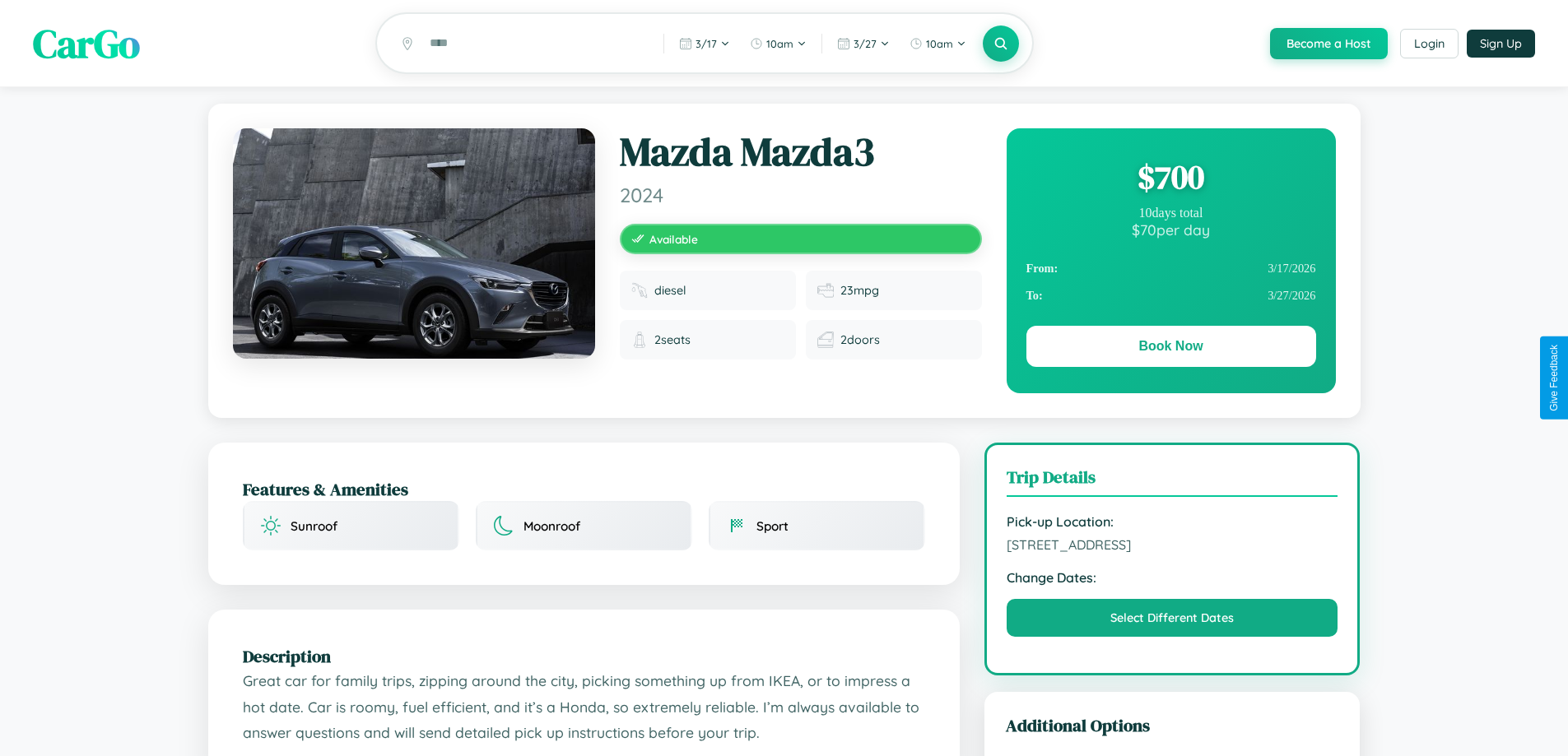
click at [1170, 180] on div "$ 700" at bounding box center [1171, 177] width 290 height 44
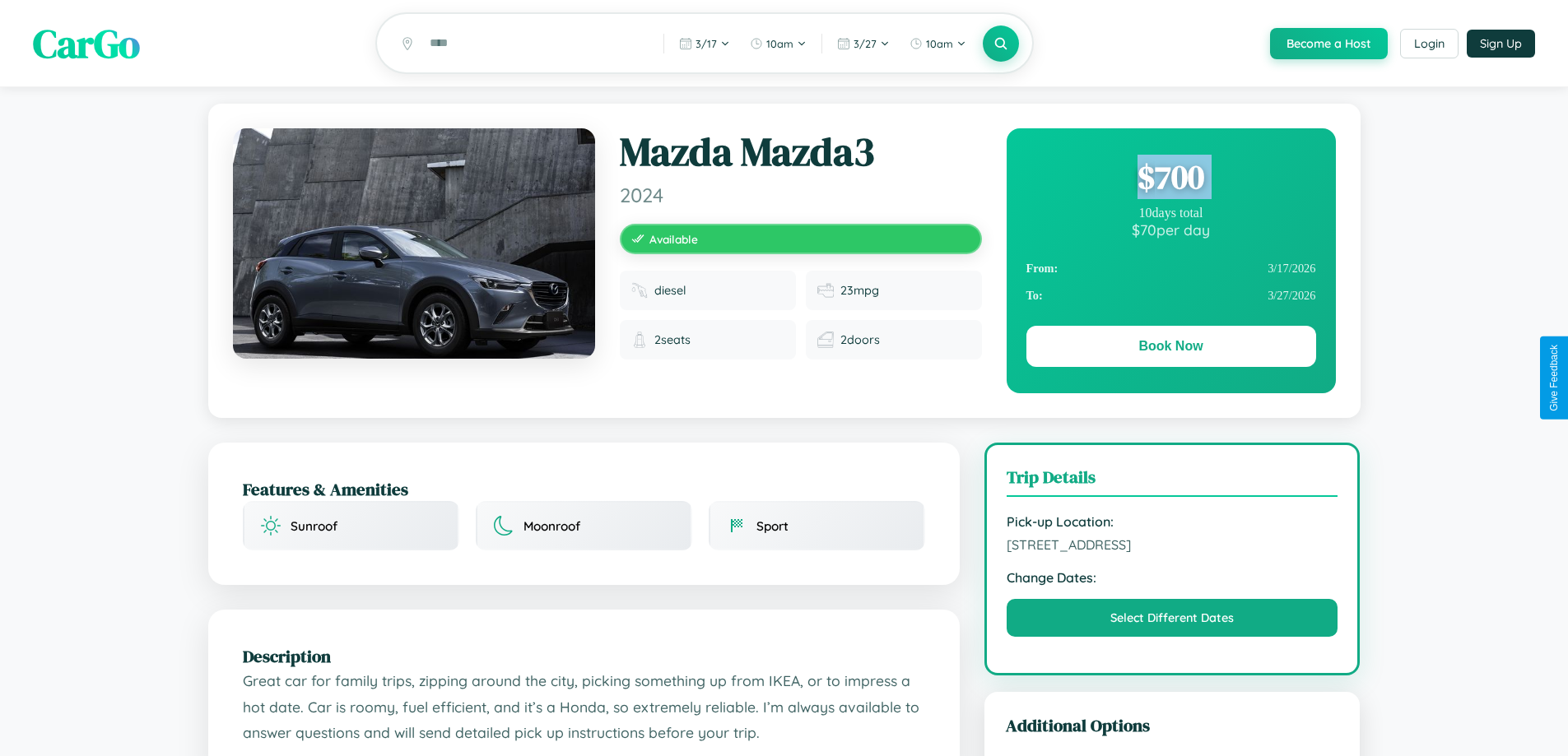
click at [1170, 180] on div "$ 700" at bounding box center [1171, 177] width 290 height 44
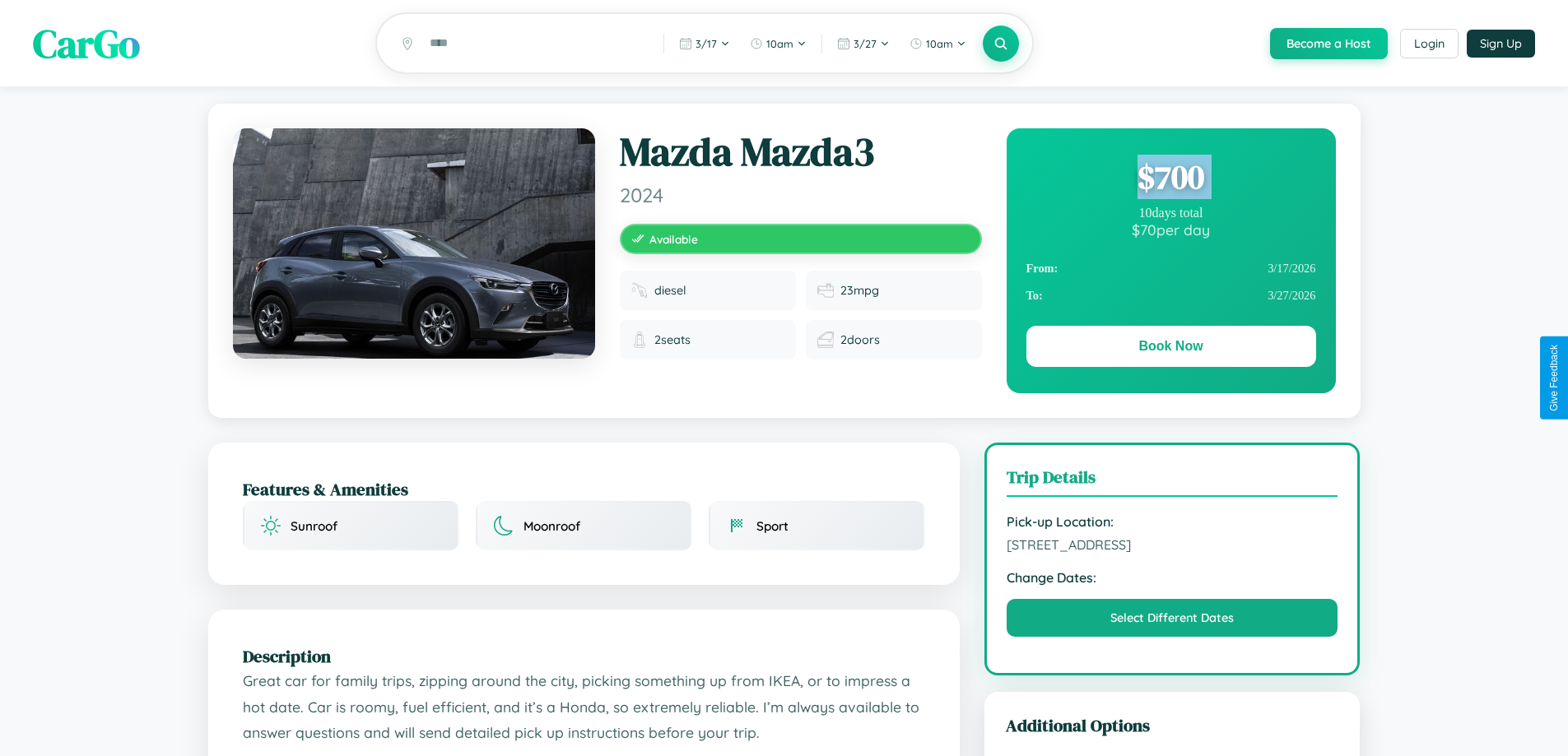
click at [1170, 180] on div "$ 700" at bounding box center [1171, 177] width 290 height 44
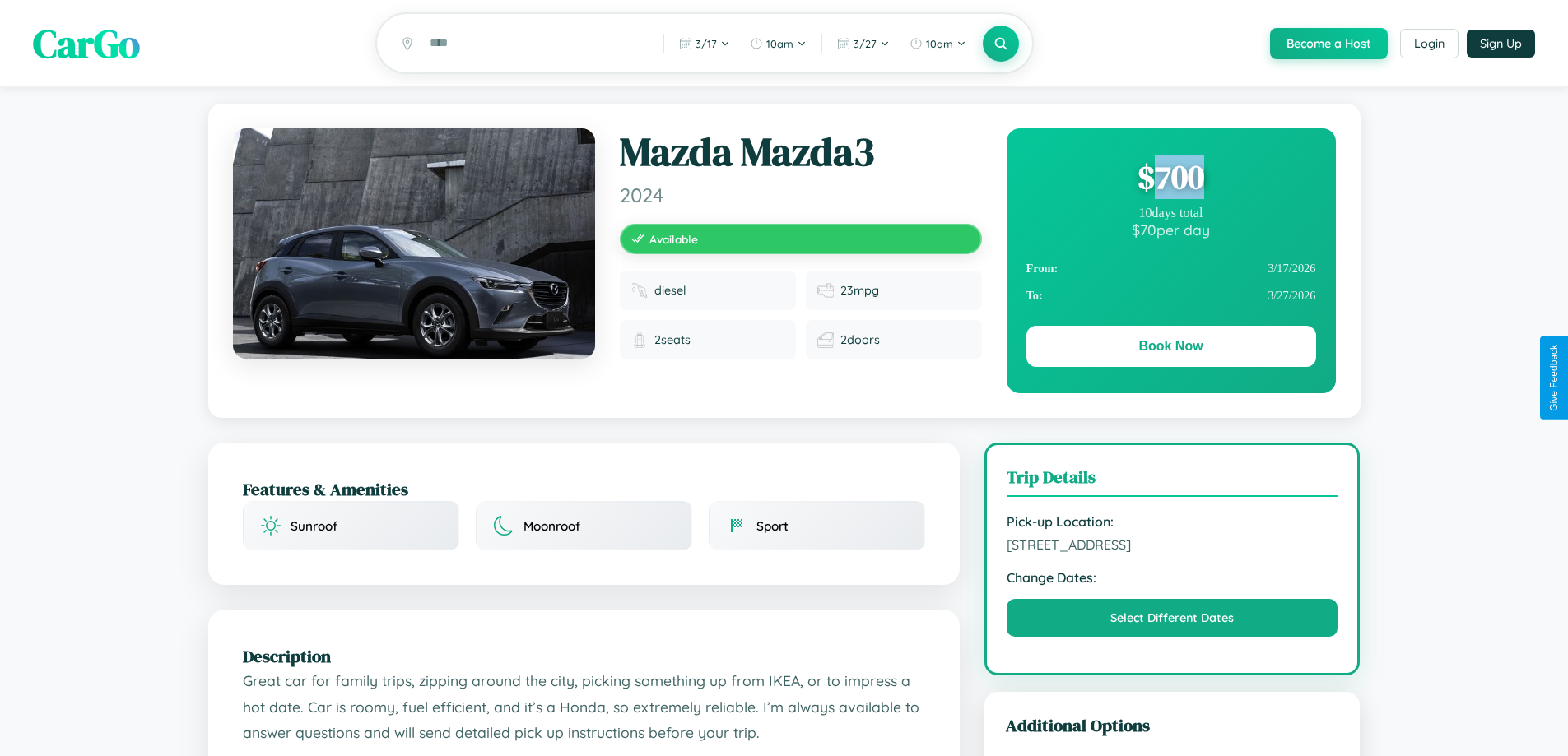
click at [1170, 180] on div "$ 700" at bounding box center [1171, 177] width 290 height 44
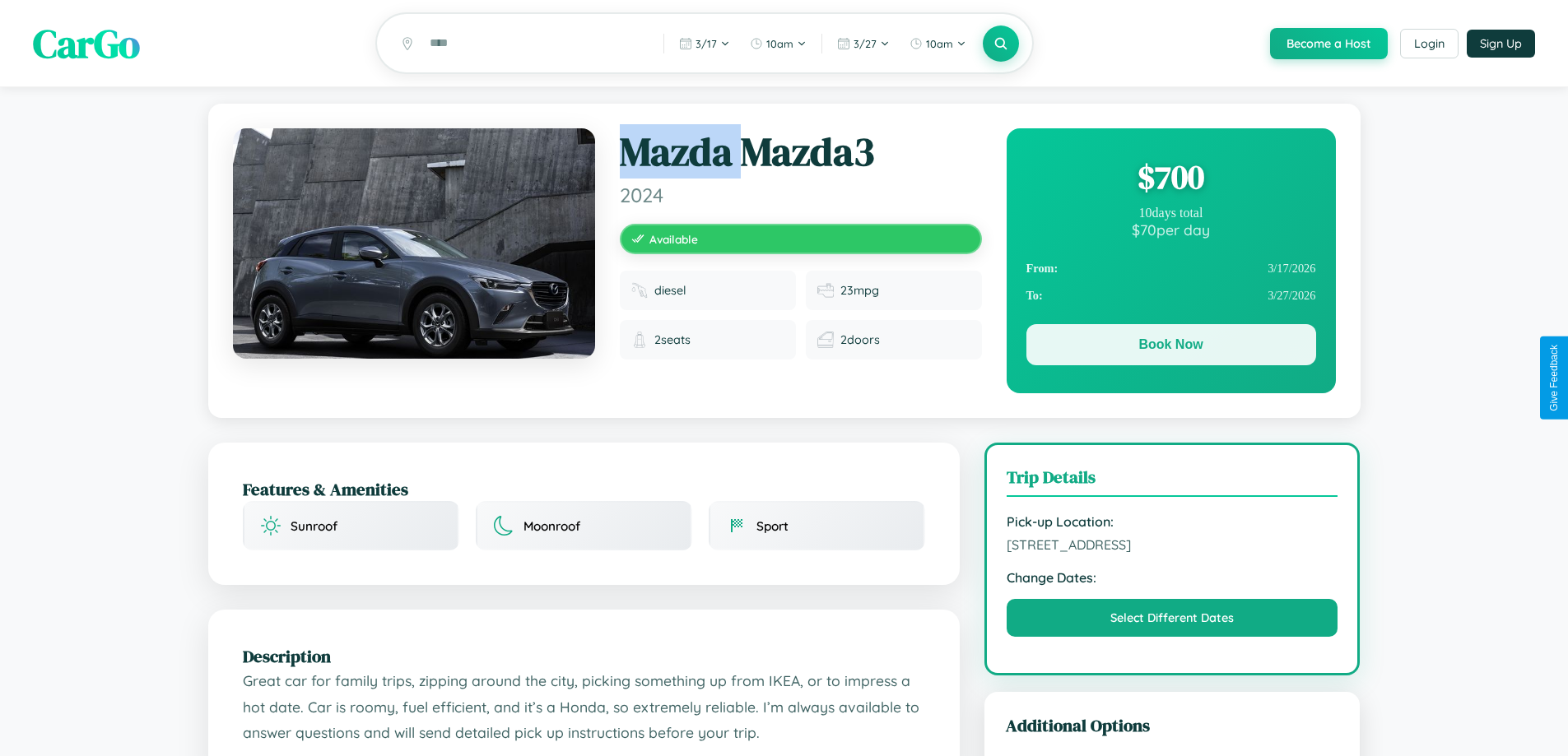
click at [1170, 347] on button "Book Now" at bounding box center [1171, 345] width 290 height 41
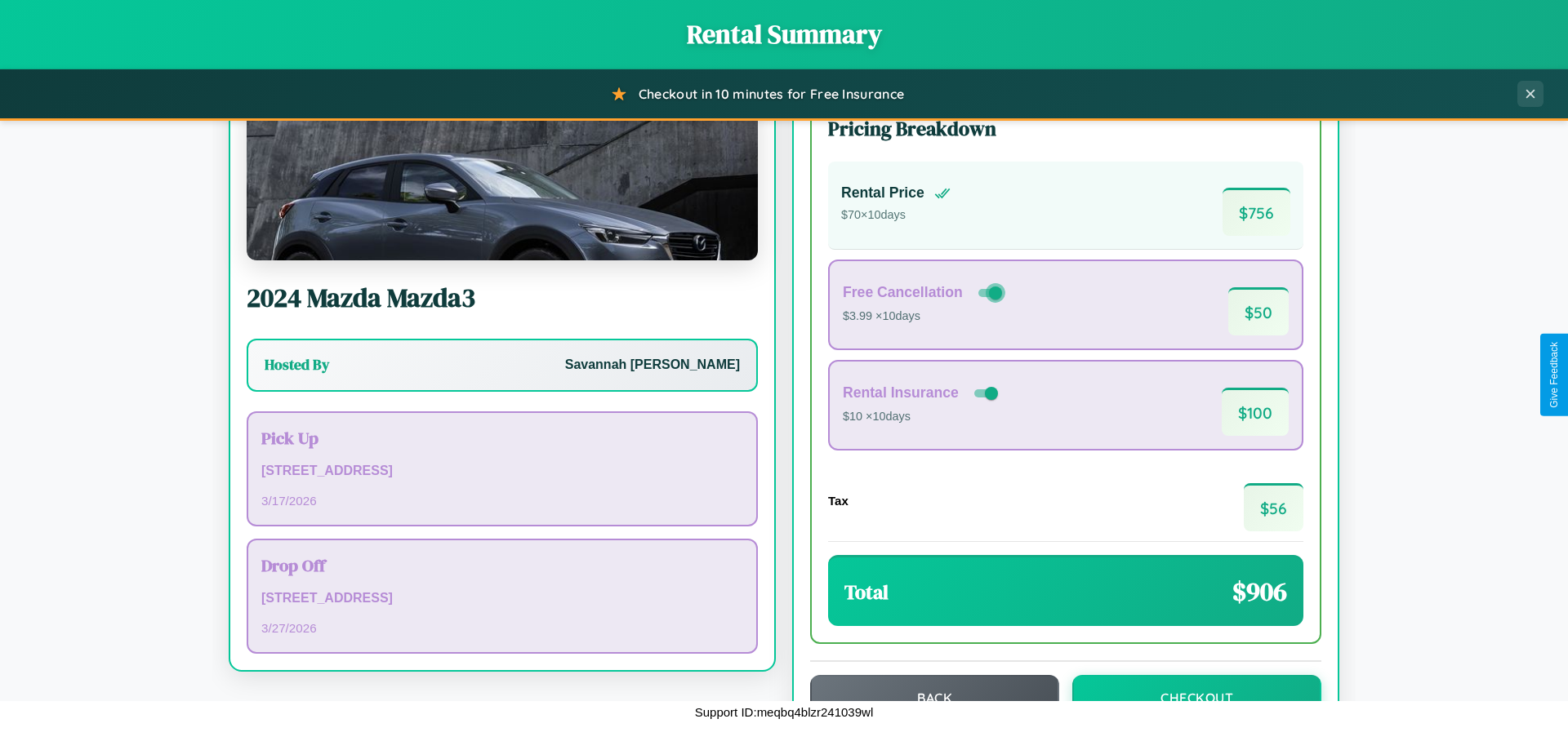
scroll to position [112, 0]
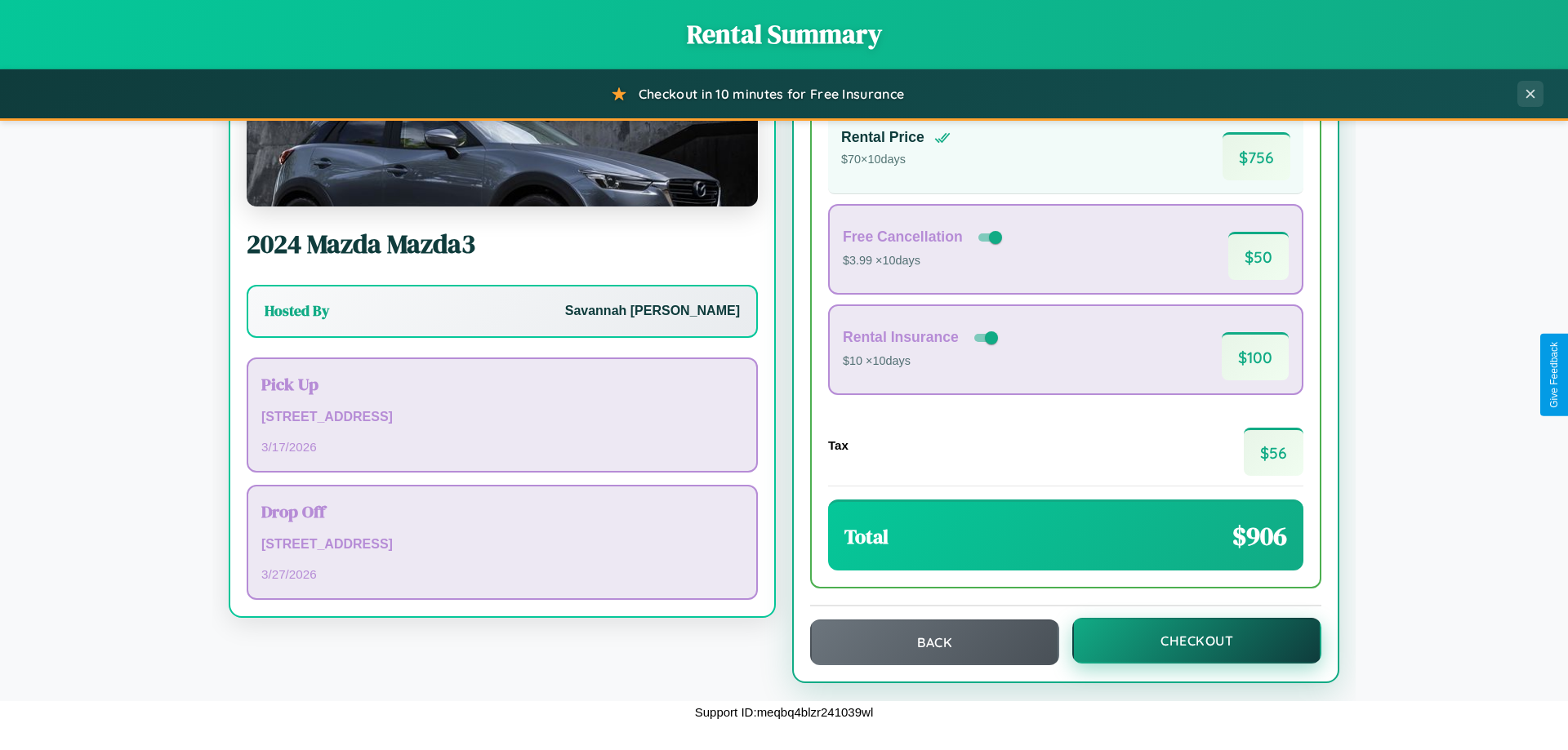
click at [1186, 641] on button "Checkout" at bounding box center [1196, 641] width 249 height 46
